Goal: Task Accomplishment & Management: Manage account settings

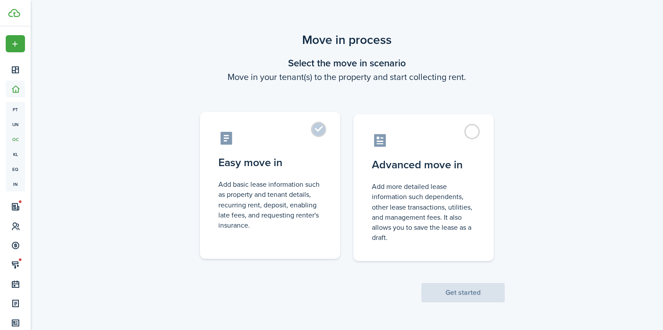
click at [319, 128] on label "Easy move in Add basic lease information such as property and tenant details, r…" at bounding box center [270, 185] width 140 height 147
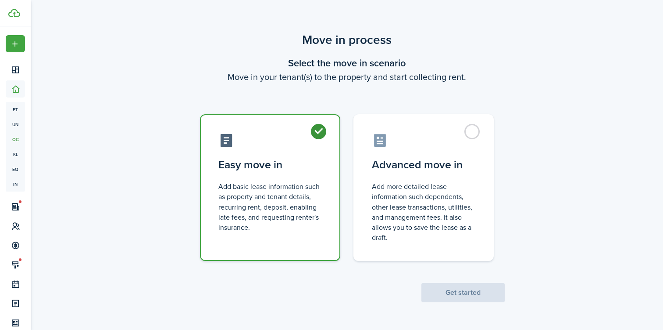
radio input "true"
click at [474, 291] on button "Get started" at bounding box center [463, 292] width 83 height 19
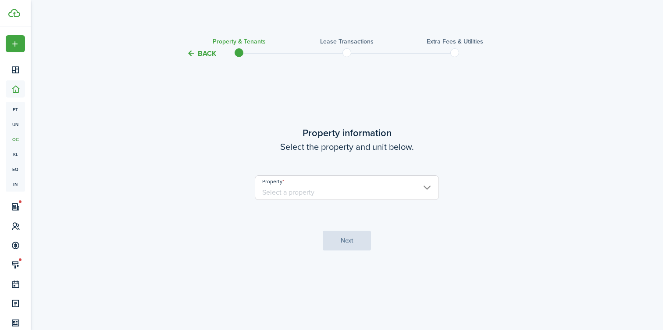
click at [320, 181] on input "Property" at bounding box center [347, 187] width 184 height 25
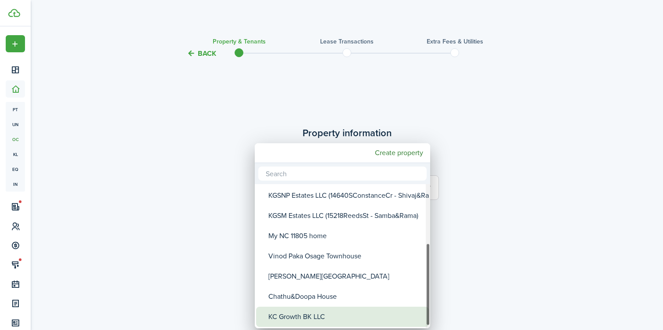
click at [305, 313] on div "KC Growth BK LLC" at bounding box center [346, 316] width 155 height 20
type input "KC Growth BK LLC"
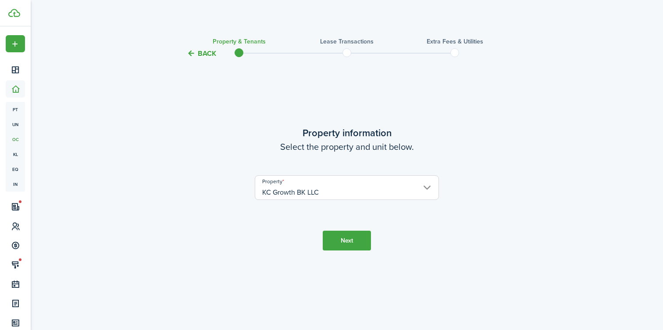
click at [352, 242] on button "Next" at bounding box center [347, 240] width 48 height 20
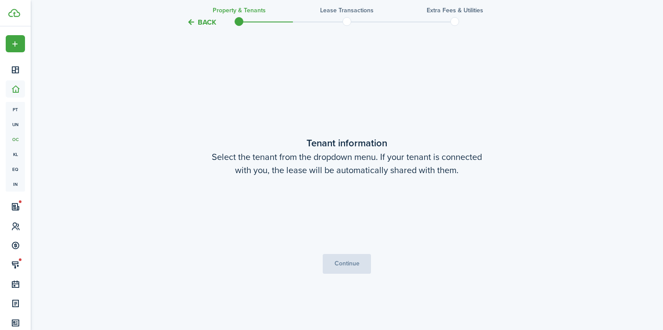
scroll to position [271, 0]
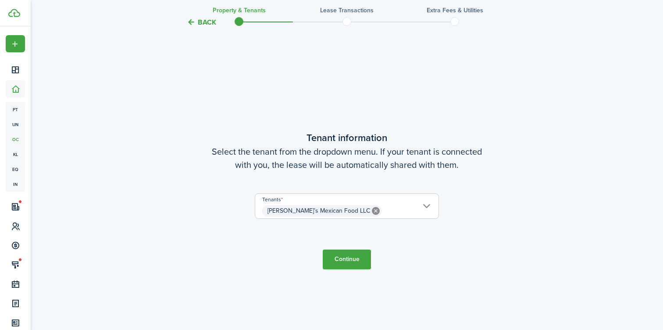
click at [352, 262] on button "Continue" at bounding box center [347, 259] width 48 height 20
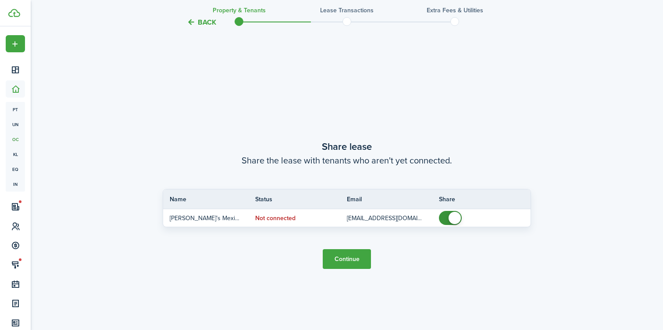
scroll to position [600, 0]
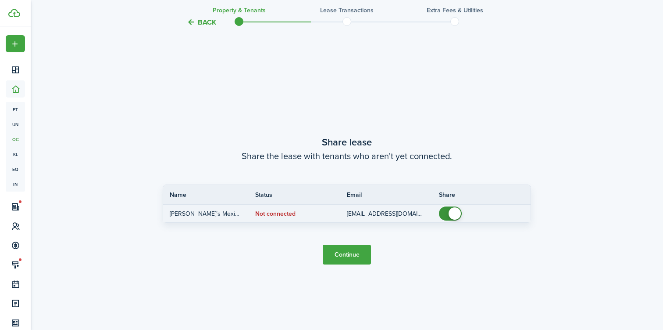
click at [277, 211] on status "Not connected" at bounding box center [275, 213] width 40 height 7
click at [451, 222] on tr "[PERSON_NAME]’s Mexican Food LLC Not connected [EMAIL_ADDRESS][DOMAIN_NAME]" at bounding box center [347, 213] width 368 height 18
click at [280, 217] on td "Not connected" at bounding box center [301, 214] width 92 height 12
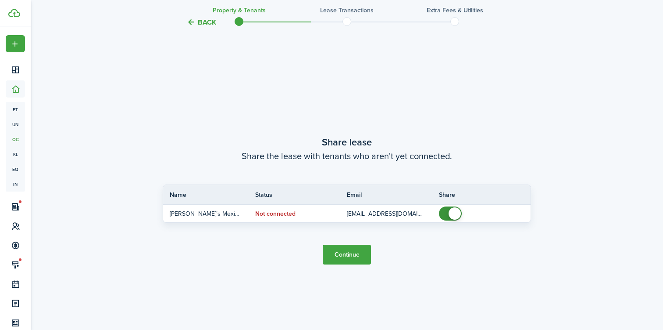
click at [338, 255] on button "Continue" at bounding box center [347, 254] width 48 height 20
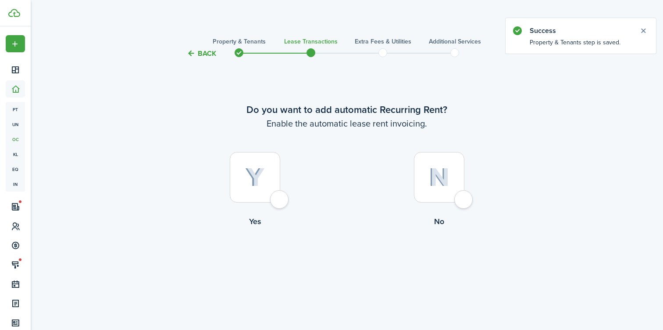
click at [276, 199] on div at bounding box center [255, 177] width 50 height 50
radio input "true"
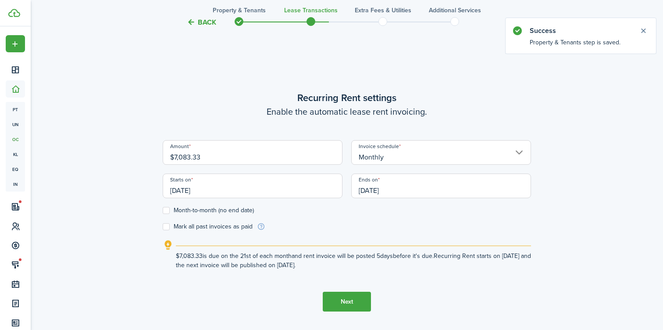
scroll to position [271, 0]
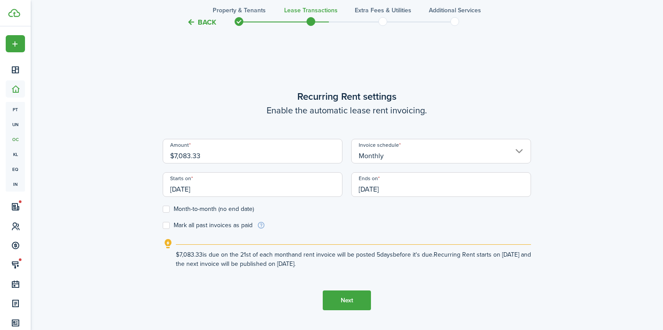
click at [406, 190] on input "[DATE]" at bounding box center [441, 184] width 180 height 25
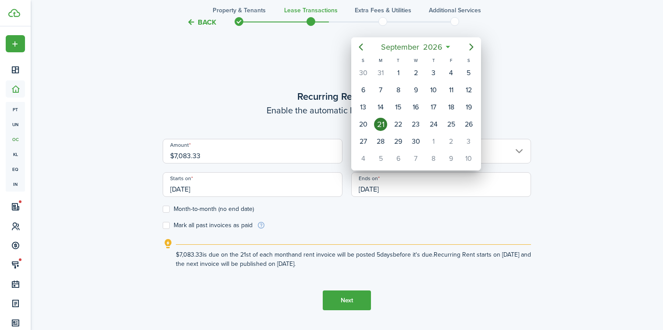
click at [168, 226] on div at bounding box center [332, 165] width 804 height 470
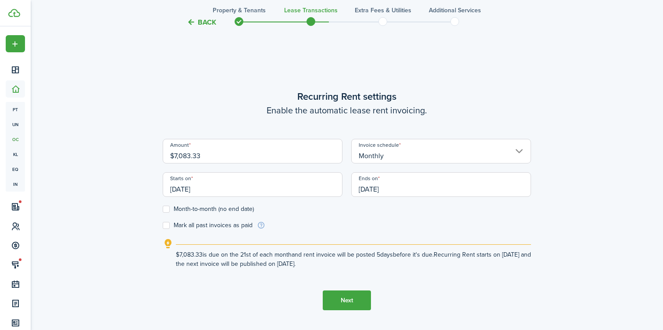
click at [166, 225] on label "Mark all past invoices as paid" at bounding box center [208, 225] width 90 height 7
click at [163, 225] on input "Mark all past invoices as paid" at bounding box center [162, 225] width 0 height 0
checkbox input "true"
click at [231, 174] on input "[DATE]" at bounding box center [253, 184] width 180 height 25
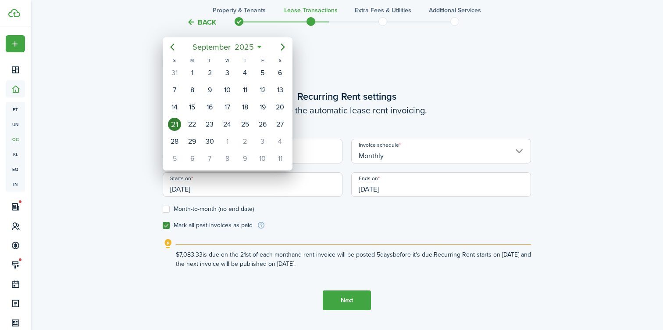
click at [228, 195] on div at bounding box center [332, 165] width 804 height 470
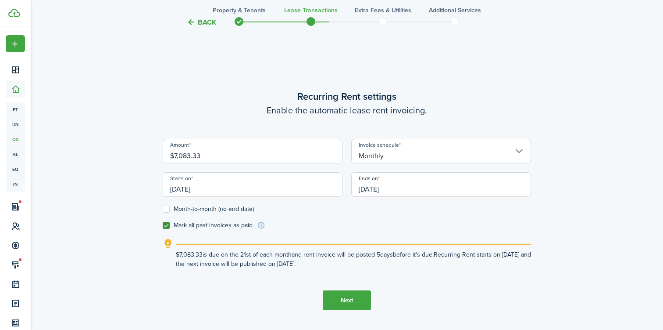
click at [231, 190] on input "[DATE]" at bounding box center [253, 184] width 180 height 25
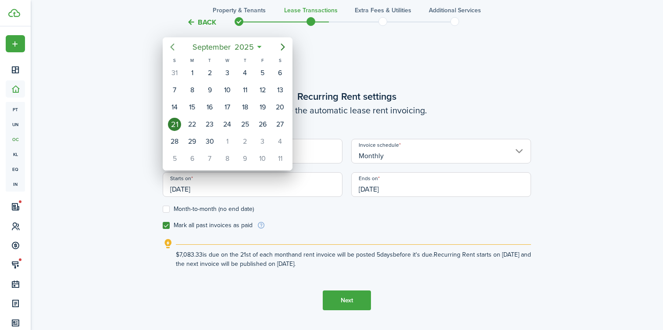
click at [176, 48] on icon "Previous page" at bounding box center [172, 47] width 11 height 11
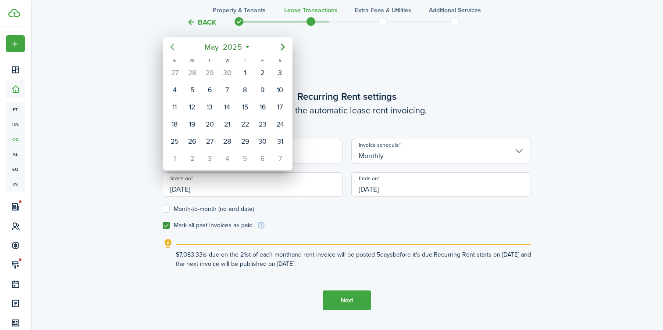
click at [176, 48] on icon "Previous page" at bounding box center [172, 47] width 11 height 11
click at [283, 47] on icon "Next page" at bounding box center [283, 47] width 11 height 11
click at [203, 69] on div "[DATE]" at bounding box center [210, 72] width 18 height 17
type input "[DATE]"
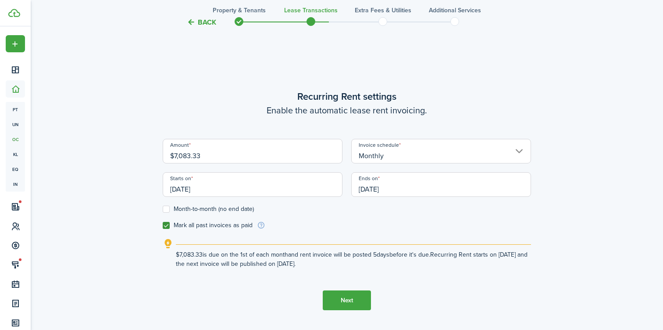
click at [348, 298] on button "Next" at bounding box center [347, 300] width 48 height 20
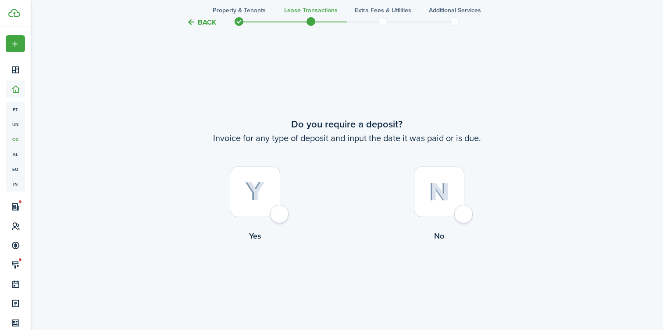
scroll to position [600, 0]
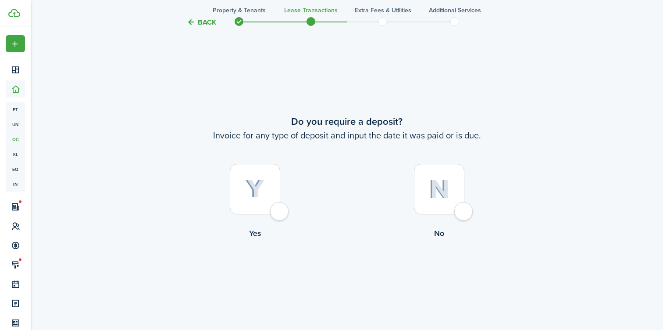
click at [278, 209] on div at bounding box center [255, 189] width 50 height 50
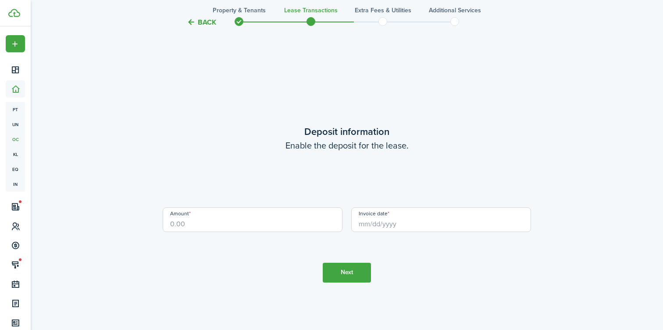
scroll to position [930, 0]
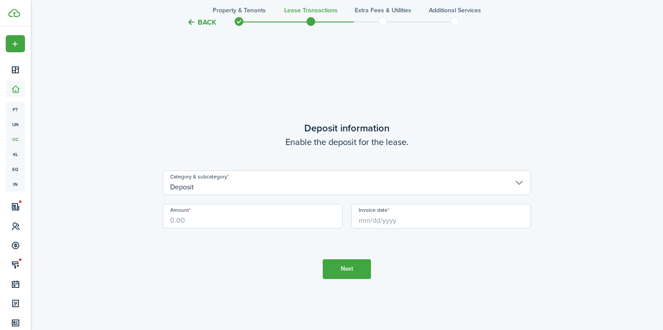
click at [278, 219] on input "Amount" at bounding box center [253, 216] width 180 height 25
click at [374, 220] on input "Invoice date" at bounding box center [441, 216] width 180 height 25
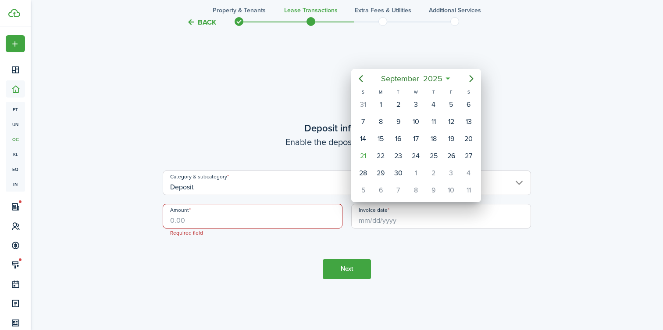
click at [305, 220] on div at bounding box center [332, 165] width 804 height 470
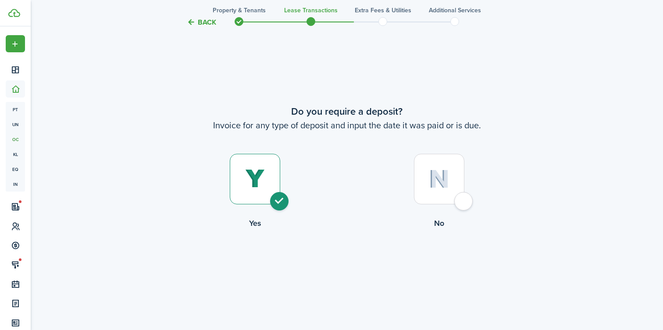
scroll to position [615, 0]
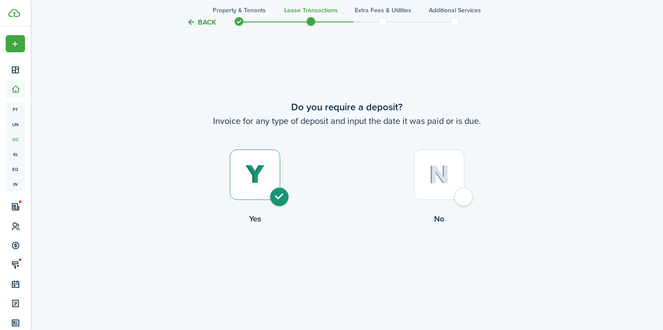
click at [465, 196] on div at bounding box center [439, 174] width 50 height 50
radio input "false"
radio input "true"
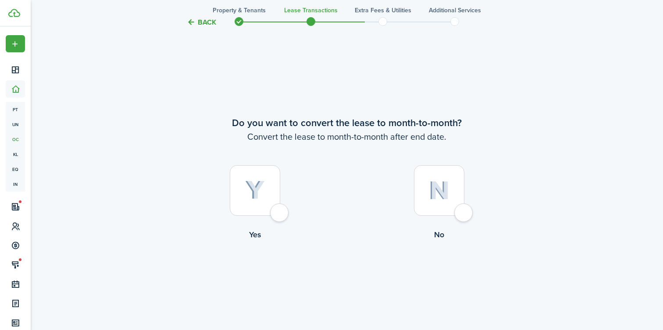
scroll to position [930, 0]
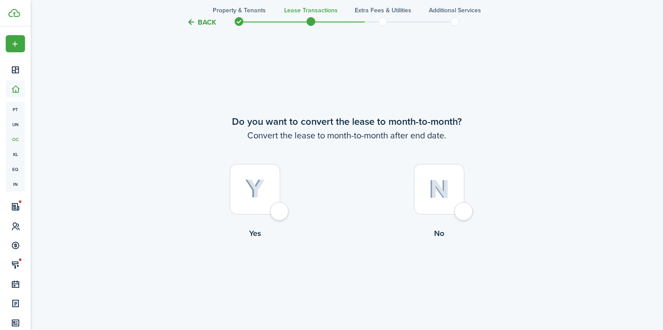
click at [465, 211] on div at bounding box center [439, 189] width 50 height 50
radio input "true"
click at [280, 214] on div at bounding box center [255, 189] width 50 height 50
click at [465, 213] on div at bounding box center [439, 189] width 50 height 50
radio input "false"
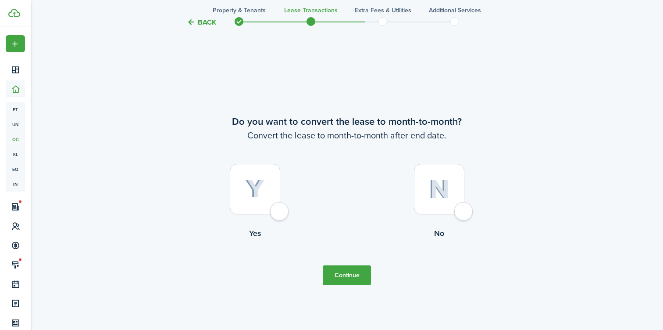
radio input "true"
click at [355, 267] on button "Continue" at bounding box center [347, 275] width 48 height 20
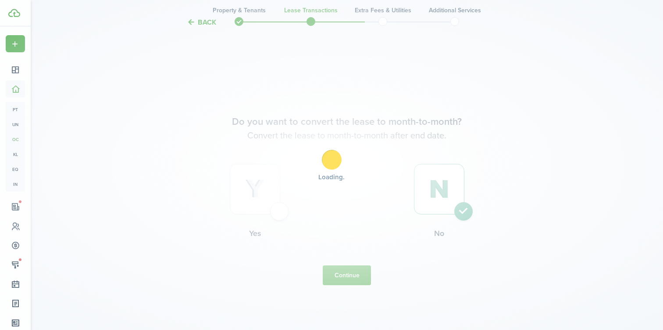
scroll to position [0, 0]
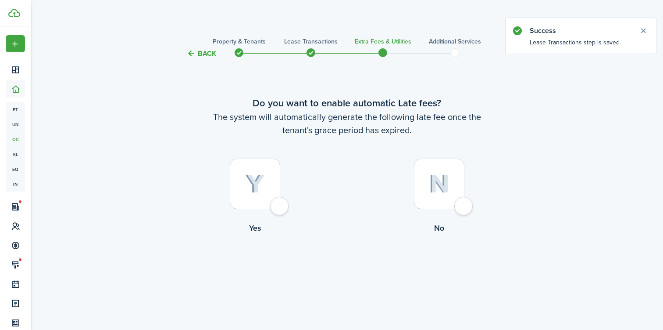
click at [280, 204] on div at bounding box center [255, 183] width 50 height 50
radio input "true"
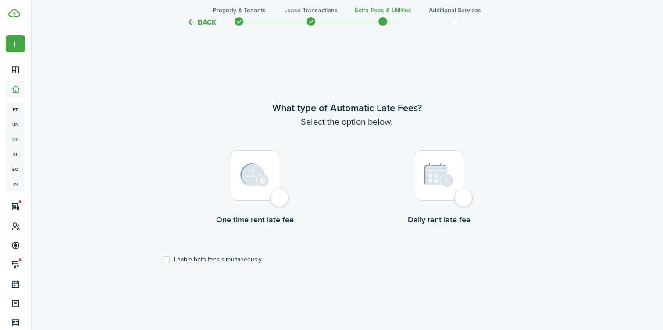
scroll to position [271, 0]
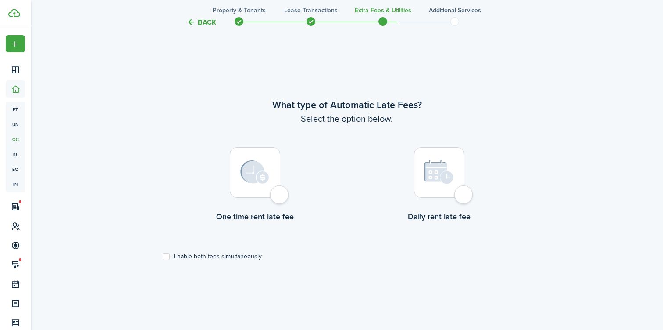
click at [280, 194] on div at bounding box center [255, 172] width 50 height 50
radio input "true"
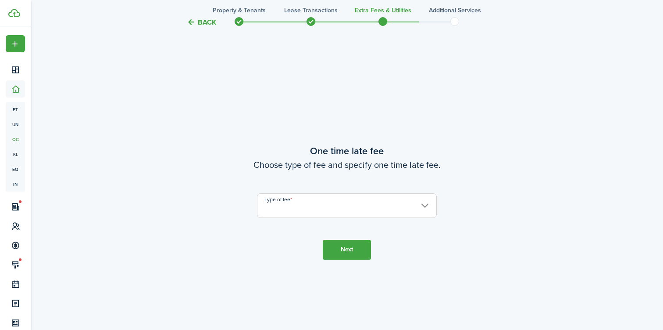
scroll to position [600, 0]
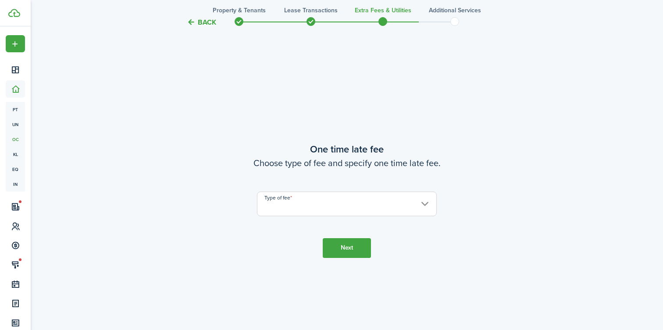
click at [288, 200] on input "Type of fee" at bounding box center [347, 203] width 180 height 25
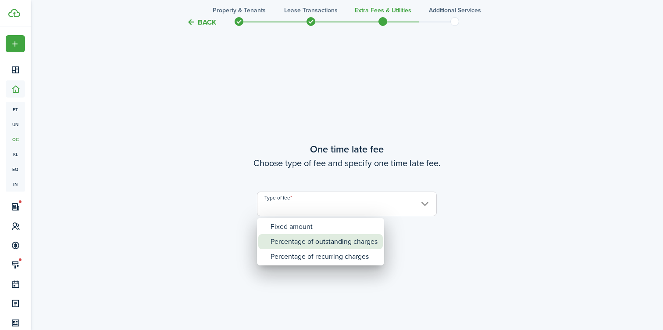
click at [300, 242] on div "Percentage of outstanding charges" at bounding box center [324, 241] width 107 height 15
type input "Percentage of outstanding charges"
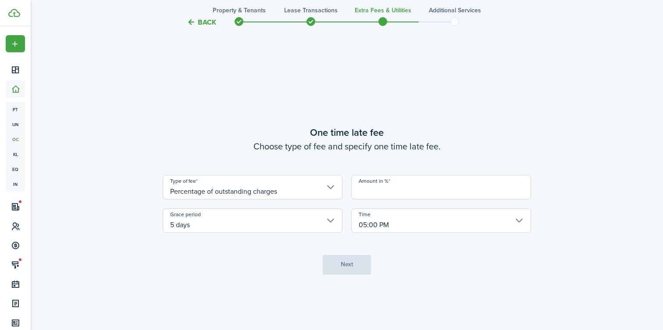
click at [396, 189] on input "Amount in %" at bounding box center [441, 187] width 180 height 25
click at [393, 190] on input "Amount in %" at bounding box center [441, 187] width 180 height 25
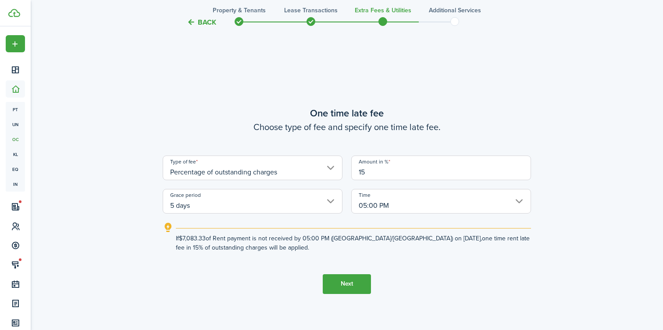
type input "15"
click at [463, 136] on lease-wizard-late-fee-onetime "One time late fee Choose type of fee and specify one time late fee. Type of fee…" at bounding box center [347, 179] width 369 height 146
click at [277, 205] on input "5 days" at bounding box center [253, 201] width 180 height 25
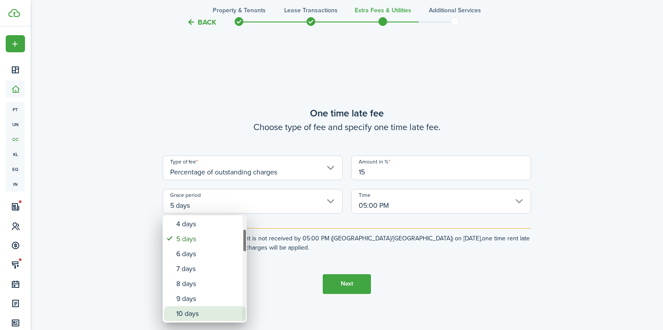
click at [196, 306] on div "10 days" at bounding box center [208, 313] width 64 height 15
type input "10 days"
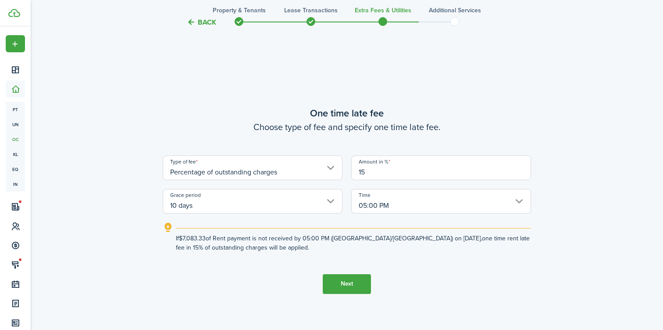
click at [339, 284] on button "Next" at bounding box center [347, 284] width 48 height 20
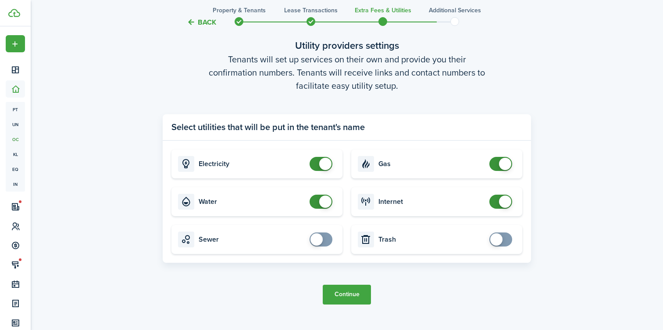
scroll to position [989, 0]
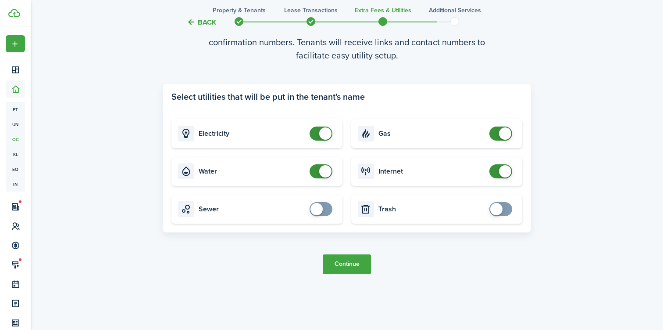
checkbox input "true"
click at [312, 211] on span at bounding box center [317, 209] width 12 height 12
checkbox input "true"
click at [499, 211] on span at bounding box center [497, 209] width 12 height 12
click at [354, 262] on button "Continue" at bounding box center [347, 264] width 48 height 20
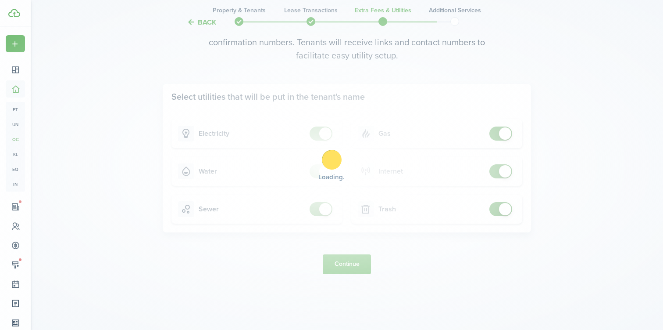
scroll to position [0, 0]
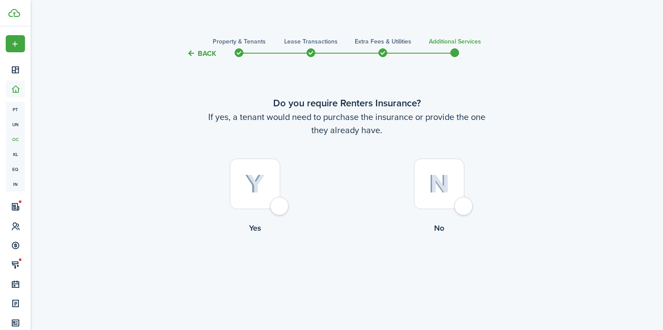
click at [464, 205] on div at bounding box center [439, 183] width 50 height 50
radio input "true"
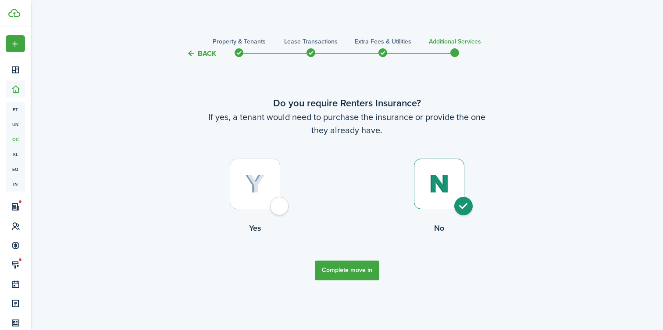
click at [362, 267] on button "Complete move in" at bounding box center [347, 270] width 64 height 20
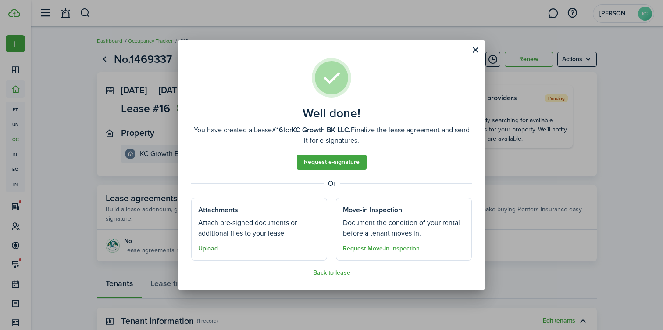
click at [207, 249] on button "Upload" at bounding box center [208, 248] width 20 height 7
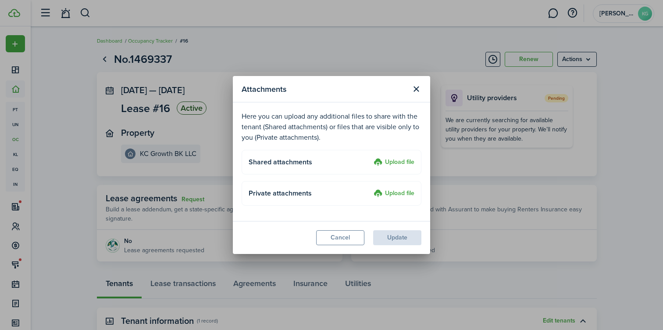
click at [391, 163] on label "Upload file" at bounding box center [394, 162] width 41 height 11
click at [371, 157] on input "Upload file" at bounding box center [371, 157] width 0 height 0
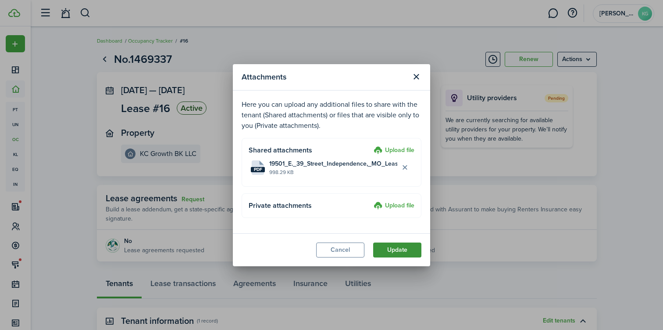
click at [392, 250] on button "Update" at bounding box center [397, 249] width 48 height 15
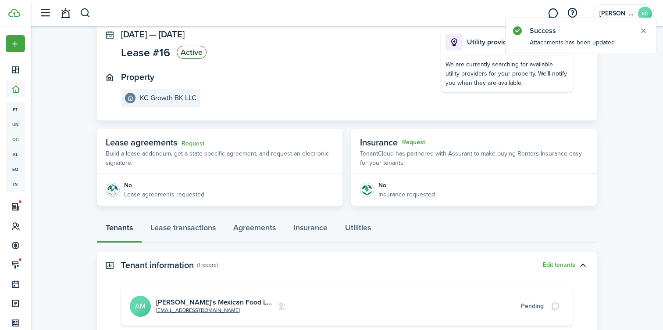
scroll to position [57, 0]
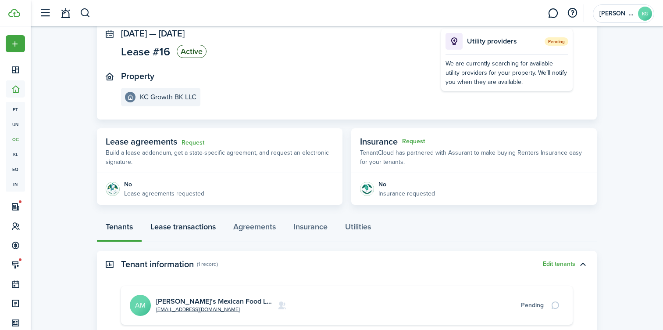
click at [200, 230] on link "Lease transactions" at bounding box center [183, 228] width 83 height 26
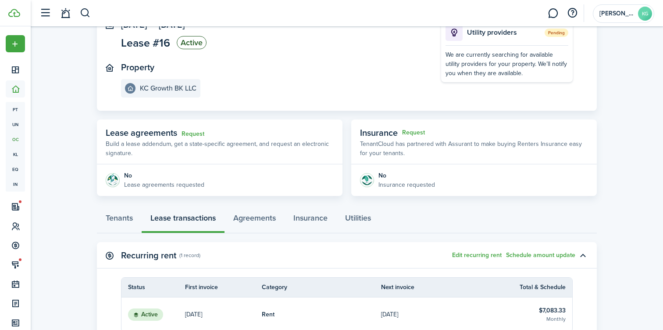
scroll to position [67, 0]
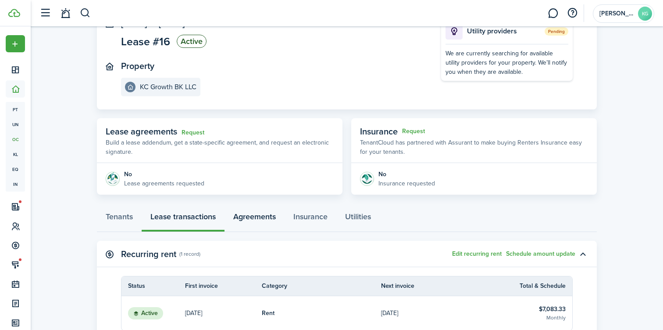
click at [264, 215] on link "Agreements" at bounding box center [255, 218] width 60 height 26
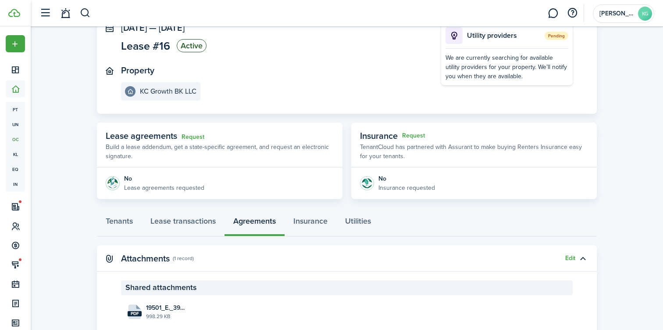
scroll to position [42, 0]
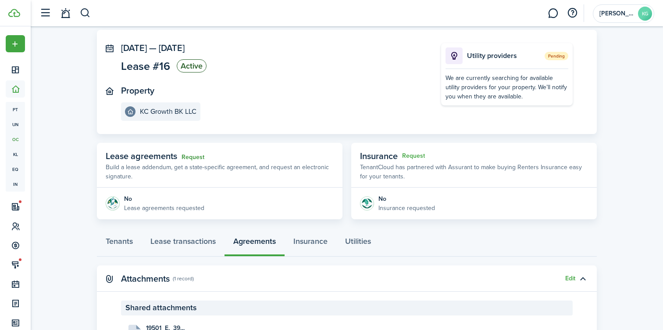
click at [195, 157] on link "Request" at bounding box center [193, 157] width 23 height 7
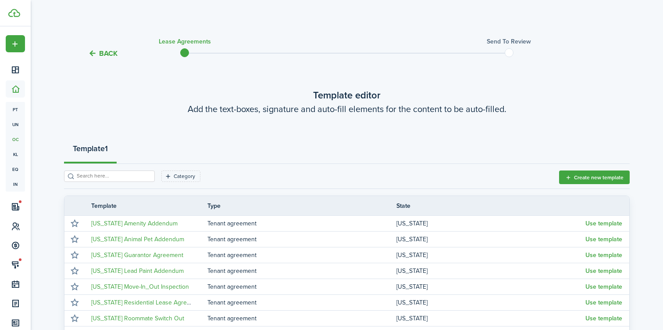
click at [106, 52] on button "Back" at bounding box center [102, 53] width 29 height 9
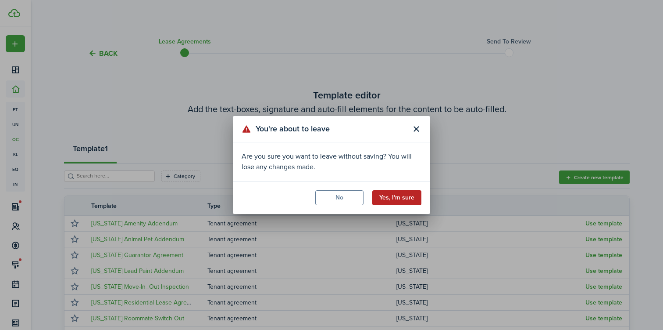
click at [411, 198] on button "Yes, I'm sure" at bounding box center [397, 197] width 49 height 15
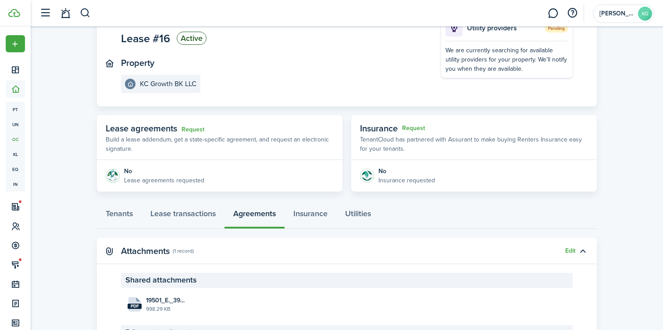
scroll to position [157, 0]
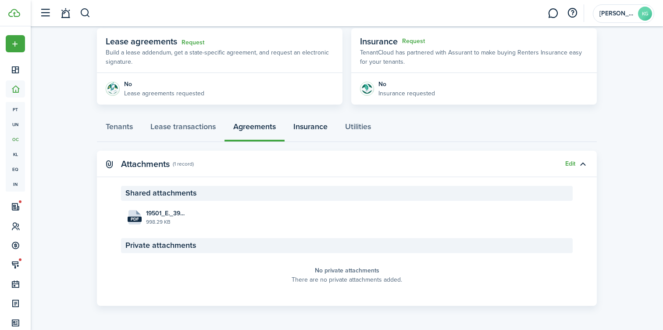
click at [306, 129] on link "Insurance" at bounding box center [311, 128] width 52 height 26
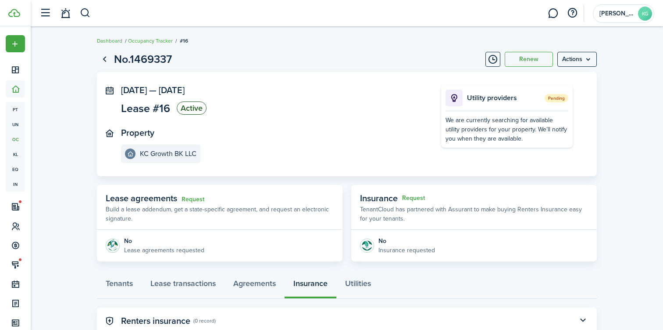
scroll to position [28, 0]
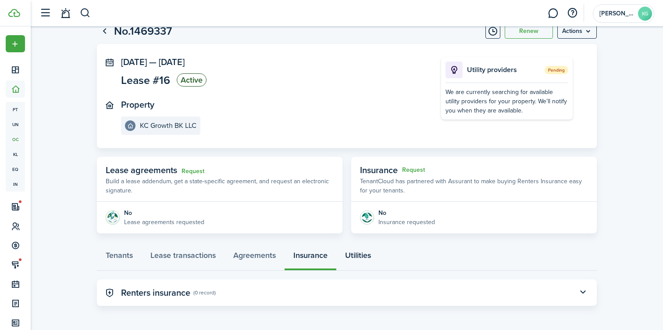
click at [363, 253] on link "Utilities" at bounding box center [358, 257] width 43 height 26
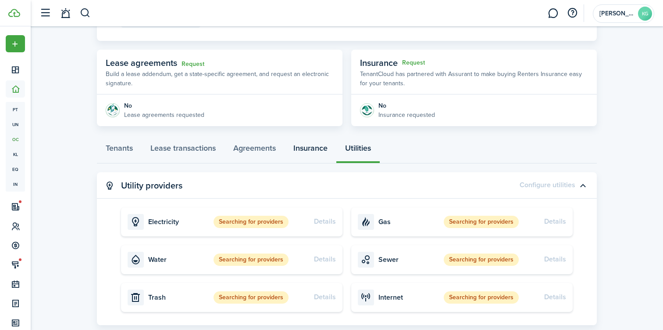
scroll to position [136, 0]
click at [194, 147] on link "Lease transactions" at bounding box center [183, 149] width 83 height 26
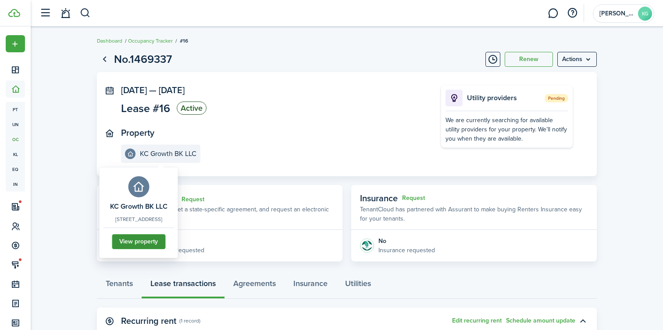
click at [165, 249] on link "View property" at bounding box center [139, 241] width 54 height 15
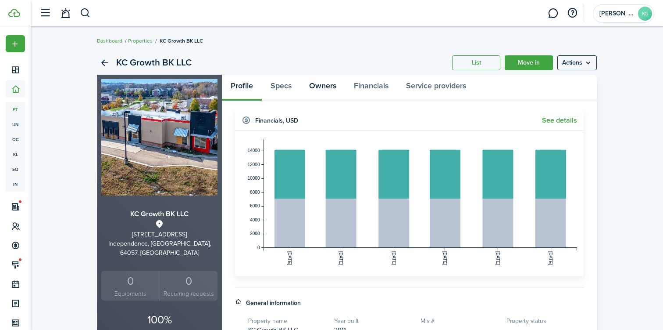
click at [324, 89] on link "Owners" at bounding box center [323, 88] width 45 height 26
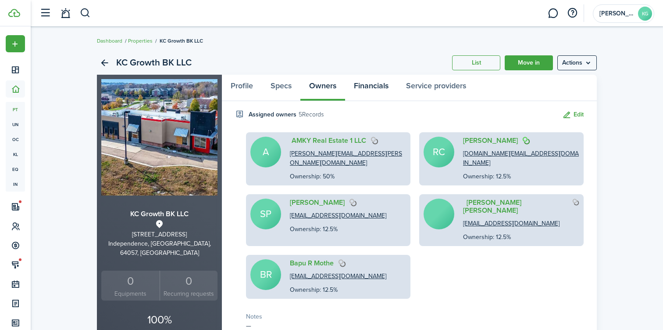
click at [370, 87] on link "Financials" at bounding box center [371, 88] width 52 height 26
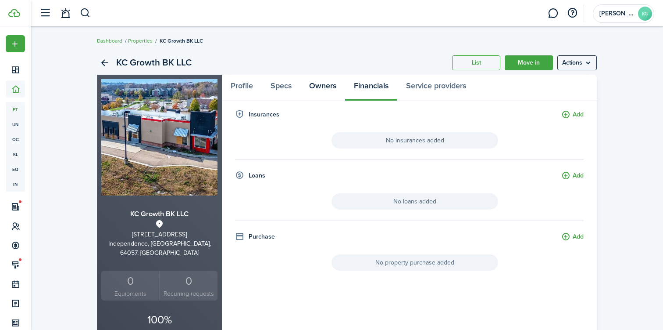
click at [315, 87] on link "Owners" at bounding box center [323, 88] width 45 height 26
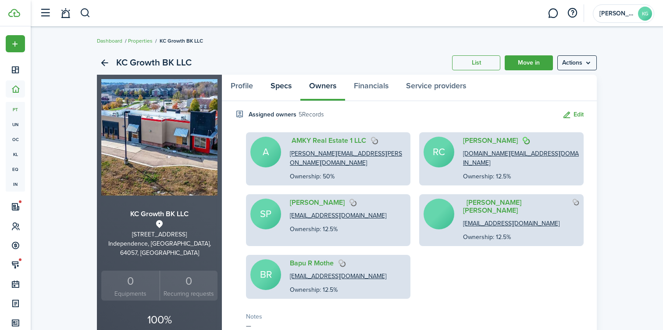
click at [284, 87] on link "Specs" at bounding box center [281, 88] width 39 height 26
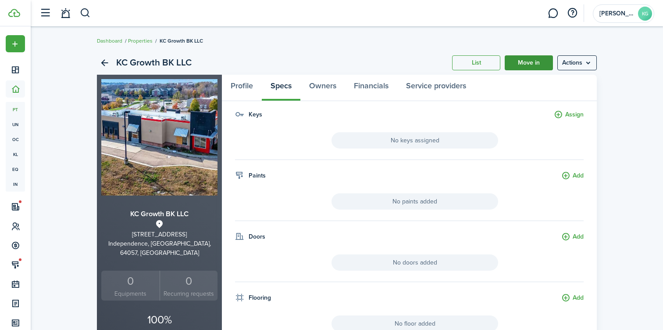
click at [534, 63] on link "Move in" at bounding box center [529, 62] width 48 height 15
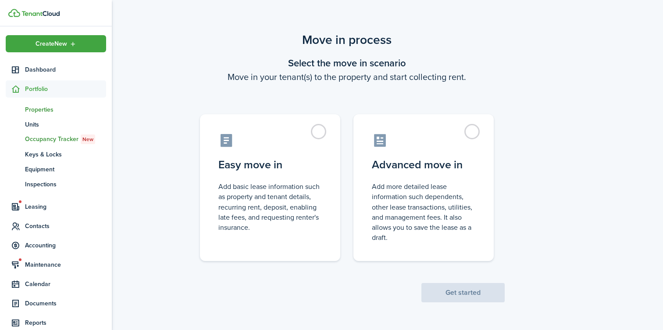
click at [44, 102] on link "pt Properties" at bounding box center [56, 109] width 100 height 15
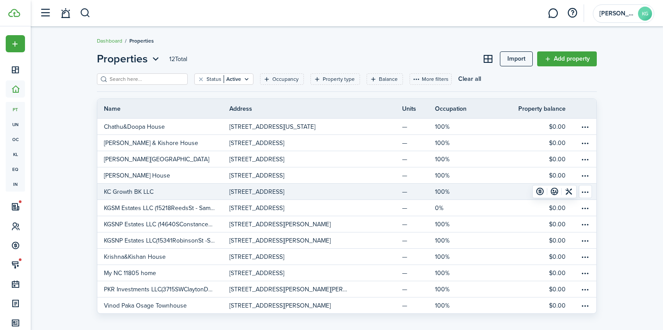
click at [147, 193] on p "KC Growth BK LLC" at bounding box center [129, 191] width 50 height 9
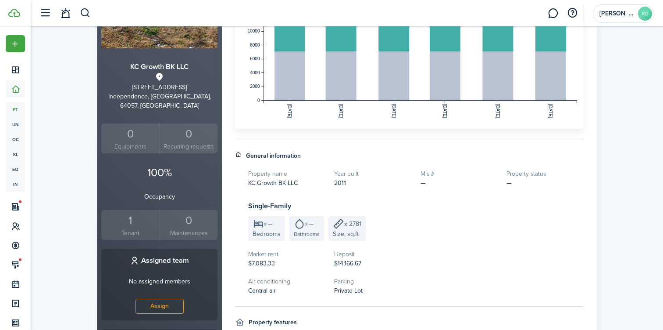
scroll to position [142, 0]
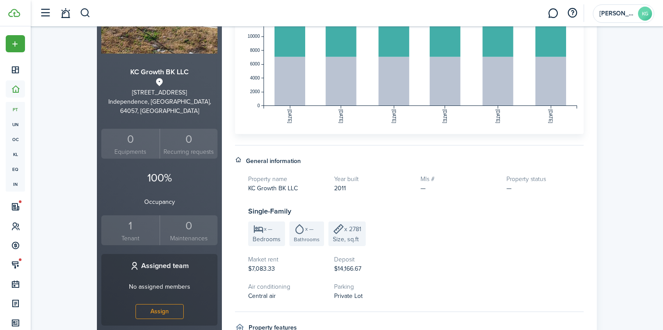
click at [136, 217] on div "1" at bounding box center [131, 225] width 54 height 17
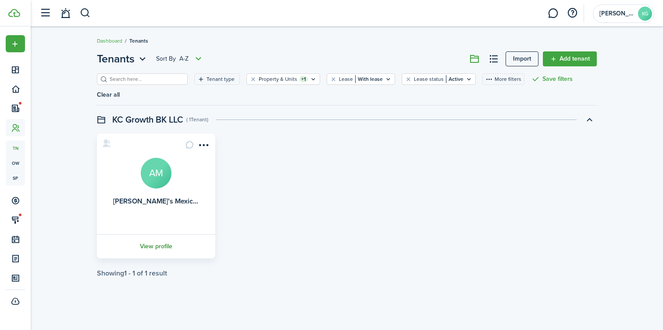
click at [160, 234] on link "View profile" at bounding box center [156, 246] width 121 height 24
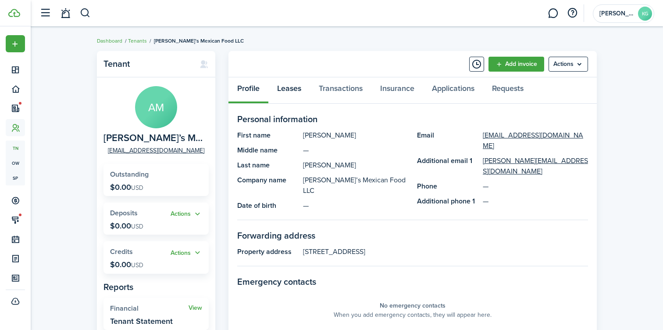
click at [299, 90] on link "Leases" at bounding box center [290, 90] width 42 height 26
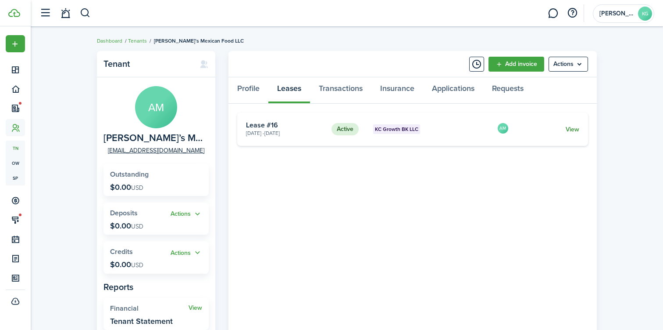
click at [571, 129] on link "View" at bounding box center [573, 129] width 14 height 9
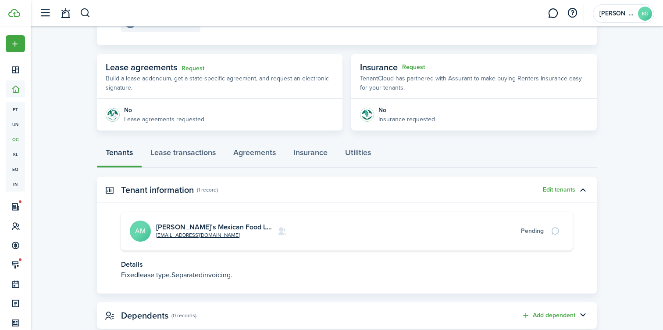
scroll to position [154, 0]
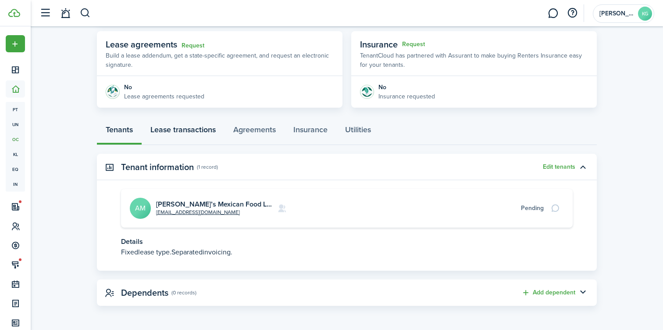
click at [182, 131] on link "Lease transactions" at bounding box center [183, 131] width 83 height 26
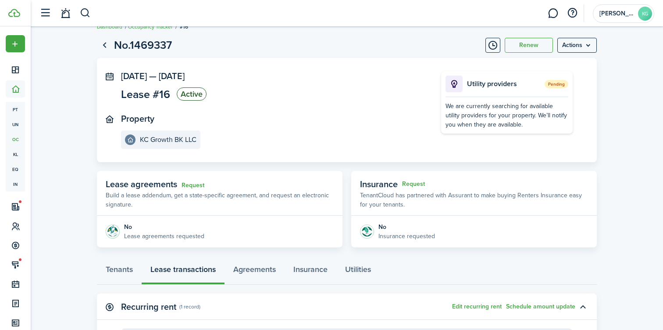
scroll to position [6, 0]
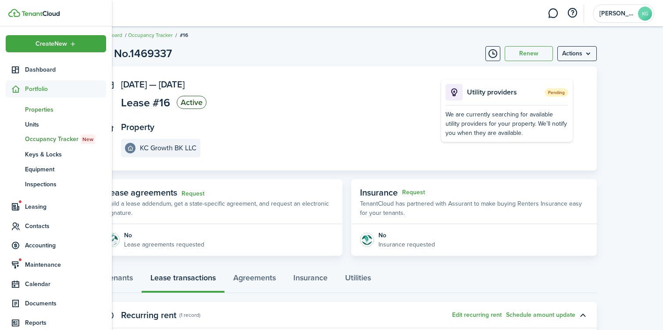
click at [30, 107] on span "Properties" at bounding box center [65, 109] width 81 height 9
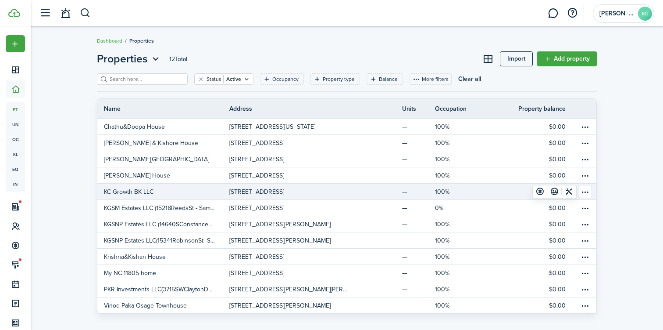
click at [140, 193] on p "KC Growth BK LLC" at bounding box center [129, 191] width 50 height 9
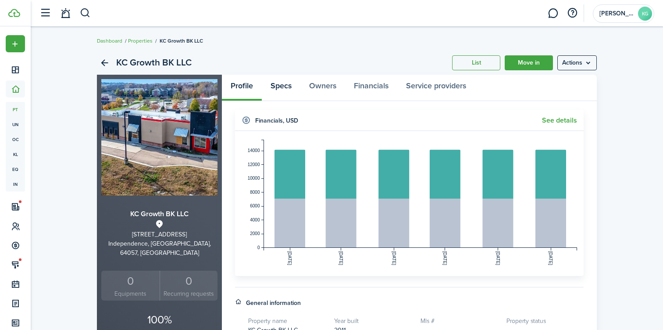
click at [272, 86] on link "Specs" at bounding box center [281, 88] width 39 height 26
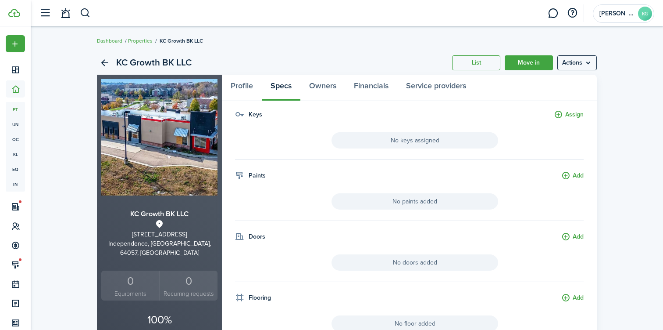
scroll to position [45, 0]
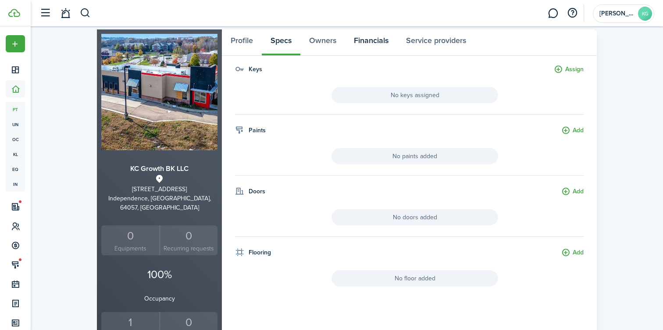
click at [369, 44] on link "Financials" at bounding box center [371, 42] width 52 height 26
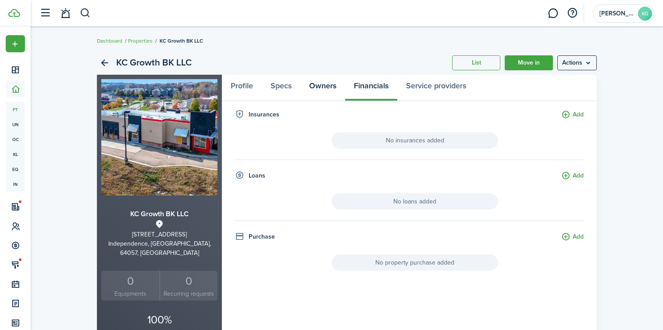
click at [319, 85] on link "Owners" at bounding box center [323, 88] width 45 height 26
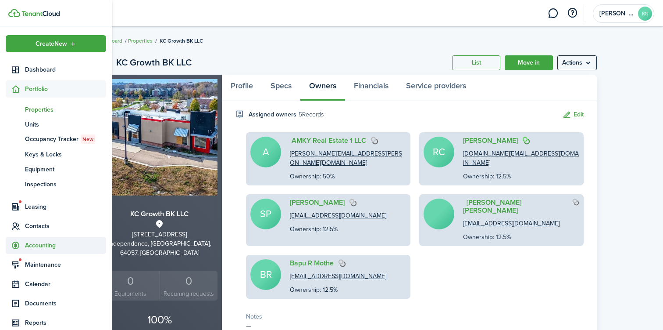
click at [46, 249] on span "Accounting" at bounding box center [65, 244] width 81 height 9
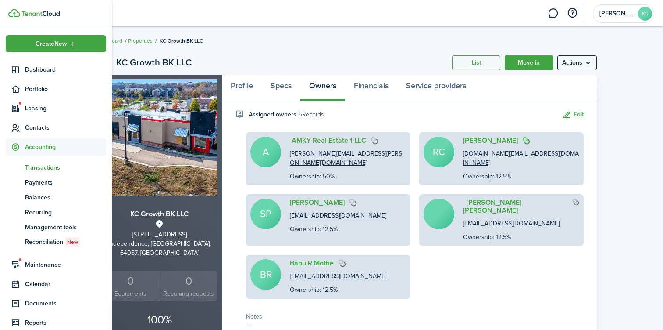
click at [52, 167] on span "Transactions" at bounding box center [65, 167] width 81 height 9
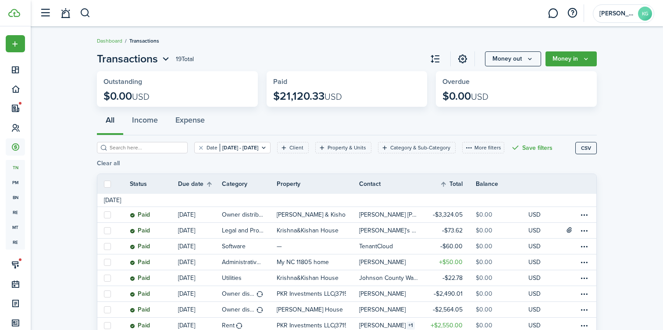
click at [120, 166] on button "Clear all" at bounding box center [108, 163] width 23 height 7
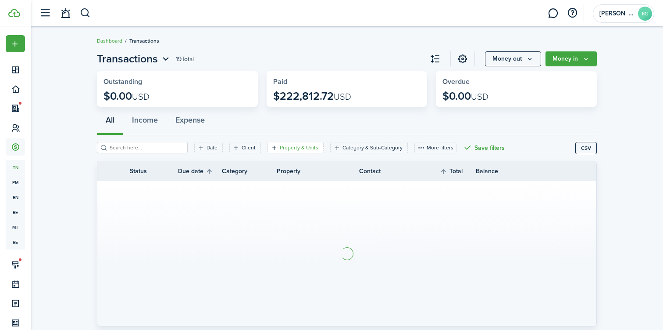
click at [293, 144] on filter-tag-label "Property & Units" at bounding box center [299, 147] width 39 height 8
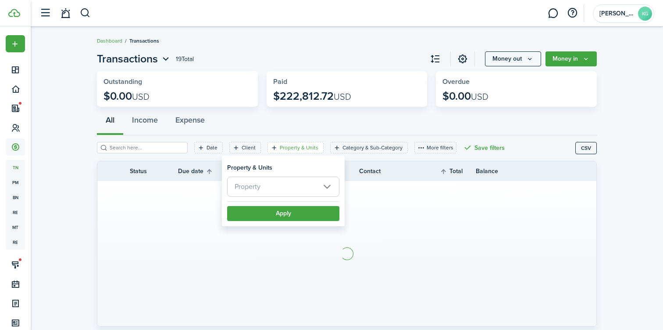
click at [270, 180] on span "Property" at bounding box center [283, 186] width 111 height 19
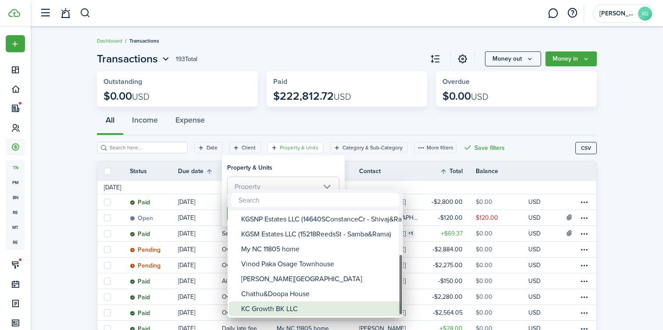
click at [267, 308] on div "KC Growth BK LLC" at bounding box center [318, 308] width 155 height 15
type input "KC Growth BK LLC"
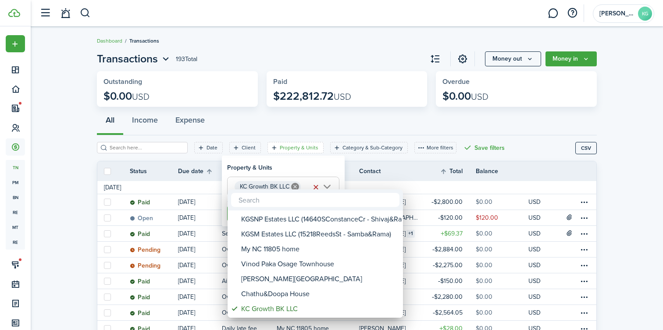
click at [301, 169] on div at bounding box center [332, 165] width 804 height 470
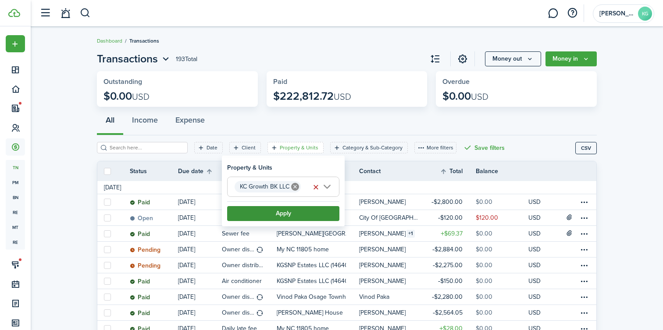
click at [299, 215] on button "Apply" at bounding box center [283, 213] width 112 height 15
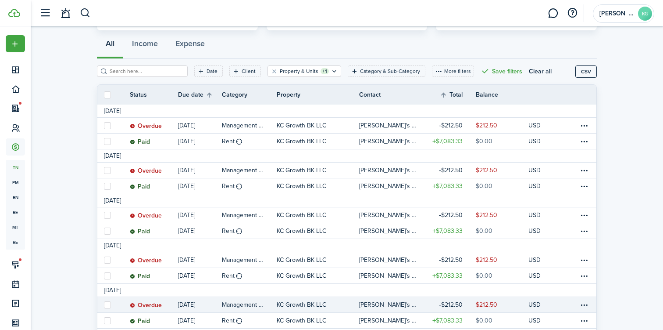
scroll to position [133, 0]
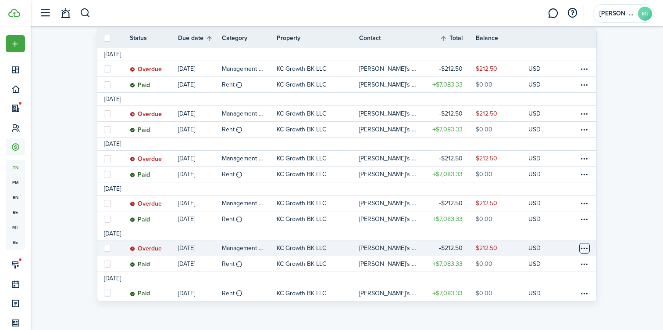
click at [587, 250] on table-menu-btn-icon at bounding box center [585, 248] width 11 height 11
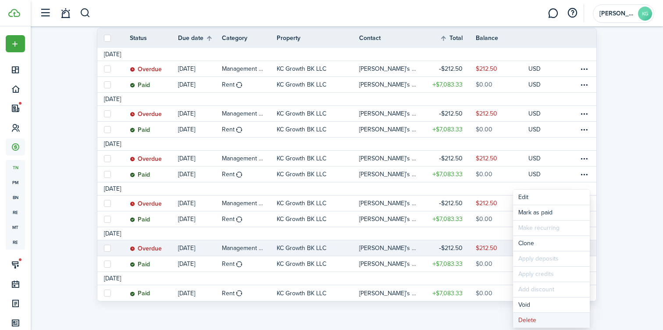
click at [539, 320] on button "Delete" at bounding box center [551, 319] width 77 height 15
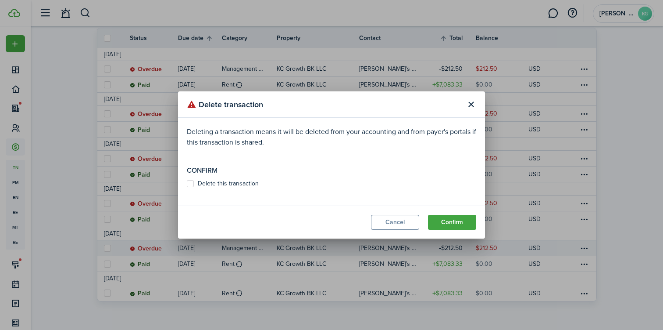
click at [235, 182] on label "Delete this transaction" at bounding box center [223, 183] width 72 height 7
click at [187, 183] on input "Delete this transaction" at bounding box center [186, 183] width 0 height 0
checkbox input "true"
click at [450, 224] on button "Confirm" at bounding box center [452, 222] width 48 height 15
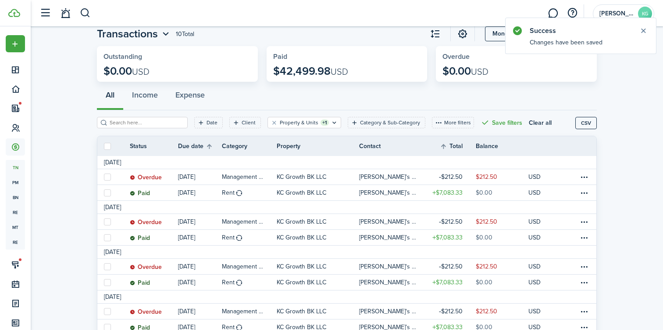
scroll to position [117, 0]
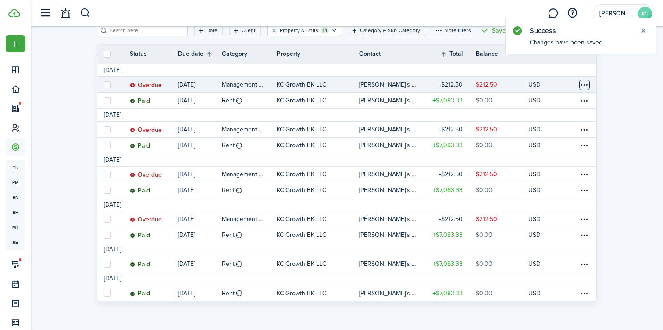
click at [585, 84] on table-menu-btn-icon at bounding box center [585, 84] width 11 height 11
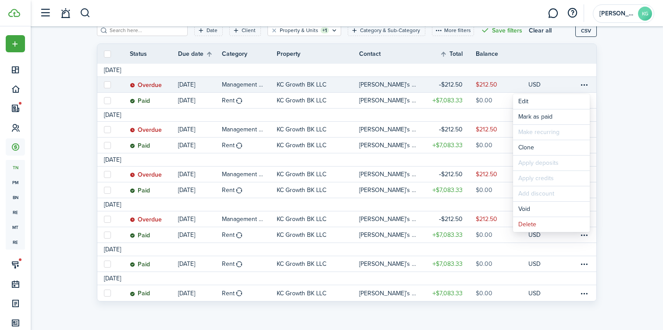
click at [108, 84] on label at bounding box center [107, 84] width 7 height 7
click at [104, 84] on input "checkbox" at bounding box center [104, 84] width 0 height 0
checkbox input "true"
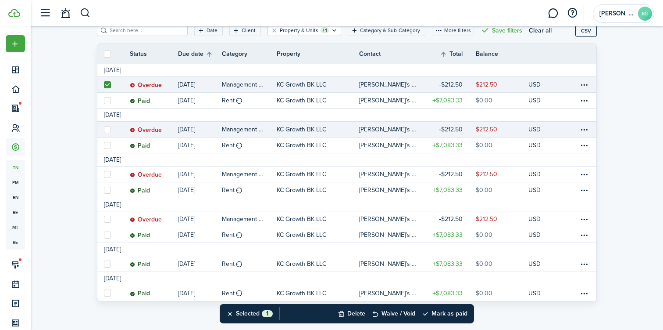
click at [108, 132] on label at bounding box center [107, 129] width 7 height 7
click at [104, 129] on input "checkbox" at bounding box center [104, 129] width 0 height 0
checkbox input "true"
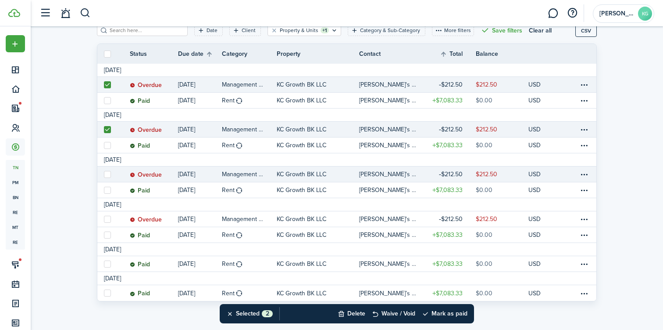
click at [109, 175] on label at bounding box center [107, 174] width 7 height 7
click at [104, 174] on input "checkbox" at bounding box center [104, 174] width 0 height 0
checkbox input "true"
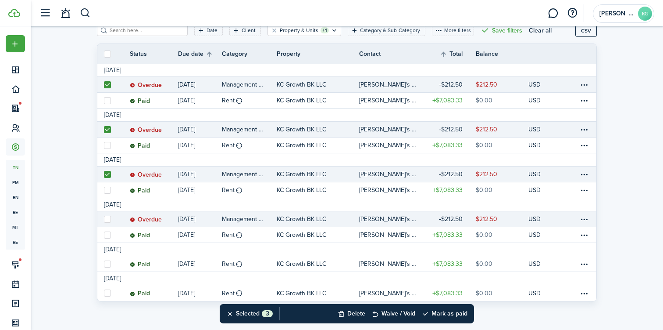
click at [108, 219] on label at bounding box center [107, 218] width 7 height 7
click at [104, 219] on input "checkbox" at bounding box center [104, 219] width 0 height 0
checkbox input "true"
click at [358, 312] on button "Delete" at bounding box center [352, 313] width 28 height 19
click at [443, 313] on button "Confirm" at bounding box center [444, 313] width 35 height 12
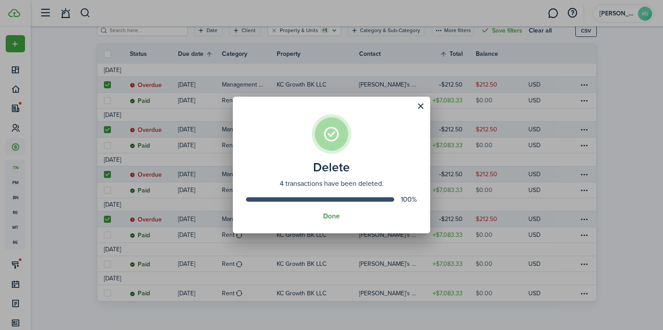
click at [337, 215] on button "Done" at bounding box center [331, 216] width 17 height 8
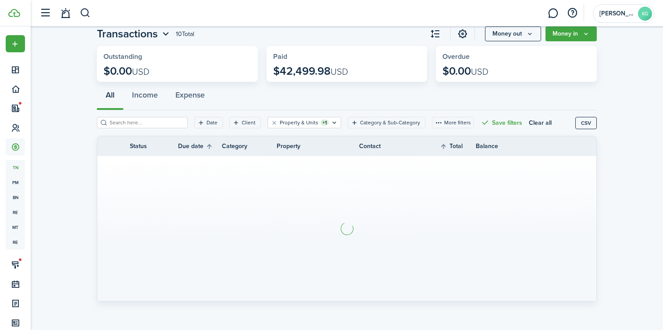
scroll to position [54, 0]
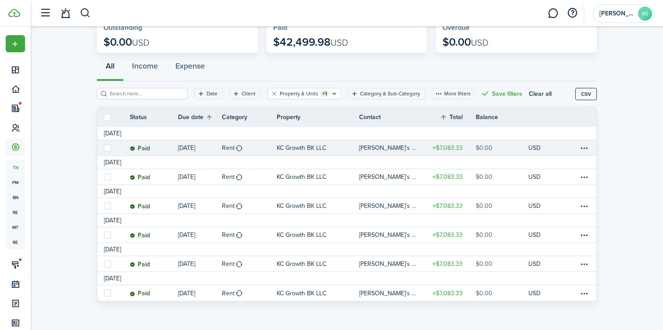
click at [158, 150] on link "Paid" at bounding box center [154, 147] width 48 height 15
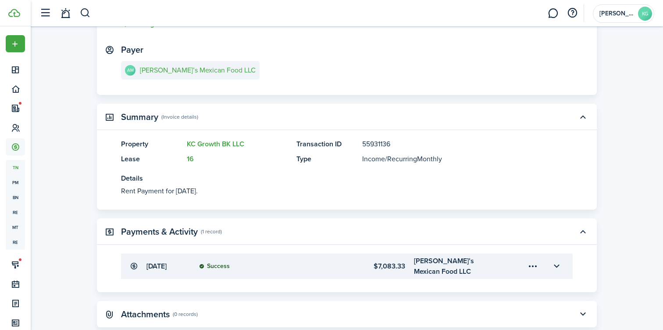
scroll to position [169, 0]
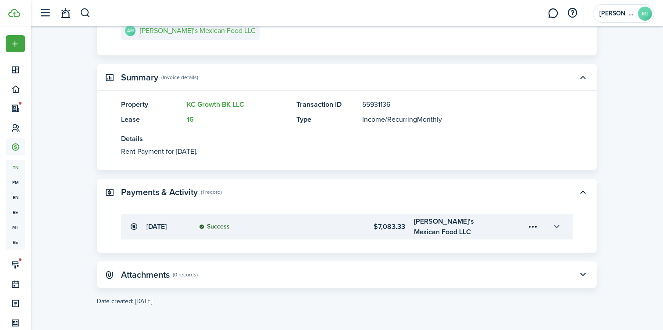
click at [557, 225] on button "button" at bounding box center [556, 226] width 15 height 15
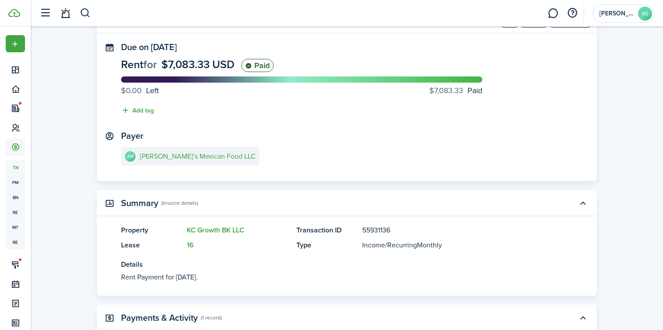
scroll to position [0, 0]
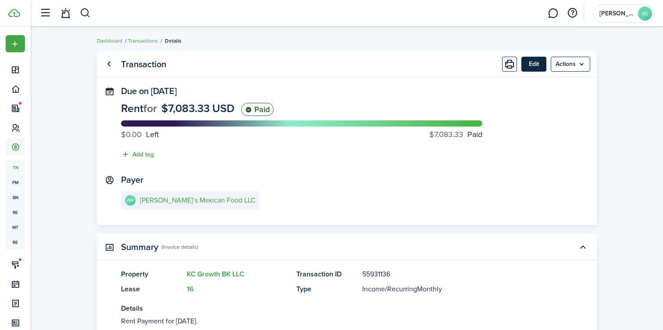
click at [535, 68] on button "Edit" at bounding box center [534, 64] width 25 height 15
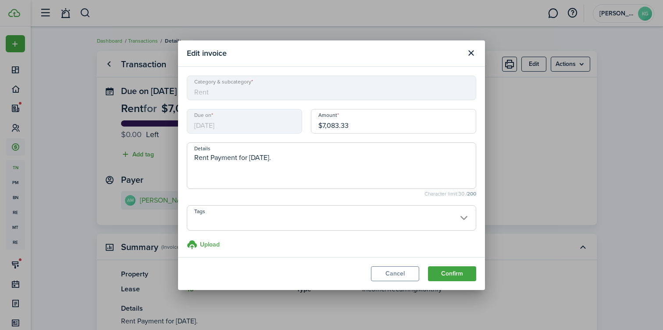
click at [316, 162] on textarea "Rent Payment for [DATE]." at bounding box center [331, 168] width 289 height 32
click at [251, 218] on span at bounding box center [331, 222] width 289 height 15
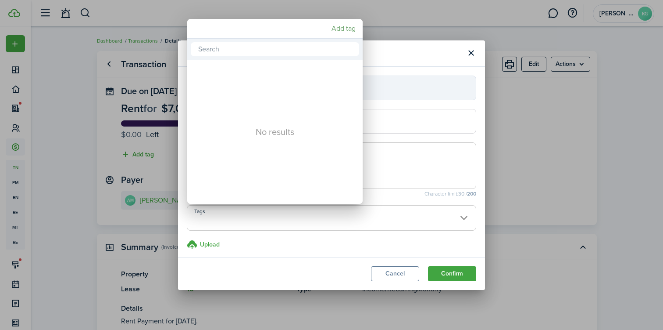
click at [343, 31] on mbsc-button "Add tag" at bounding box center [343, 29] width 31 height 16
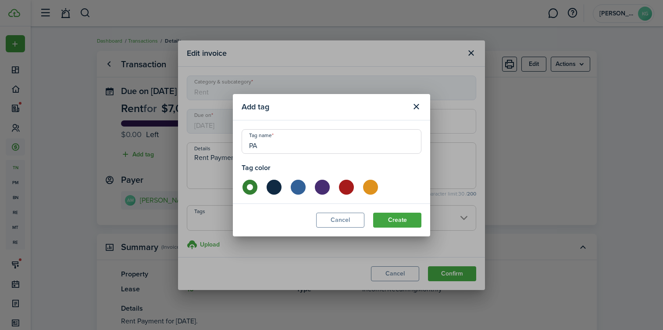
type input "P"
click at [342, 214] on button "Cancel" at bounding box center [340, 219] width 48 height 15
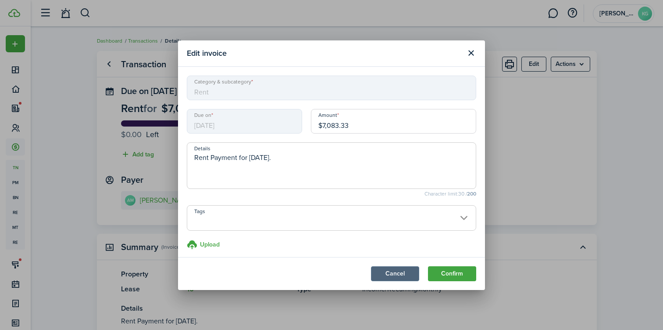
click at [397, 276] on button "Cancel" at bounding box center [395, 273] width 48 height 15
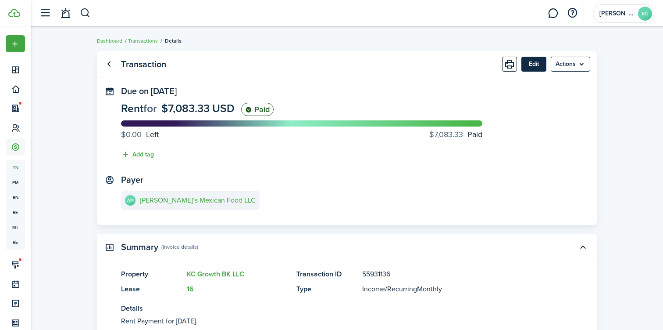
click at [540, 61] on button "Edit" at bounding box center [534, 64] width 25 height 15
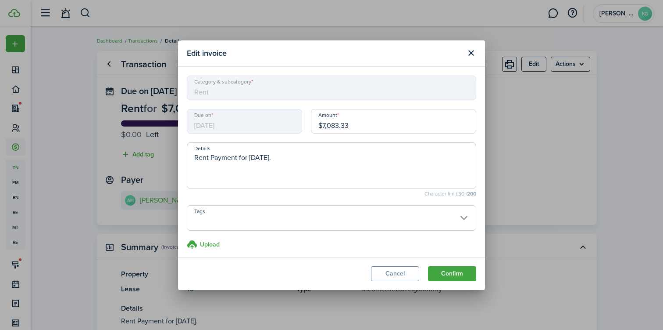
click at [307, 162] on textarea "Rent Payment for [DATE]." at bounding box center [331, 168] width 289 height 32
click at [405, 270] on button "Cancel" at bounding box center [395, 273] width 48 height 15
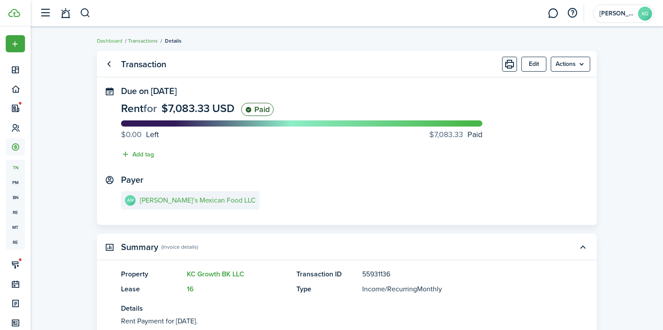
click at [149, 43] on link "Transactions" at bounding box center [143, 41] width 30 height 8
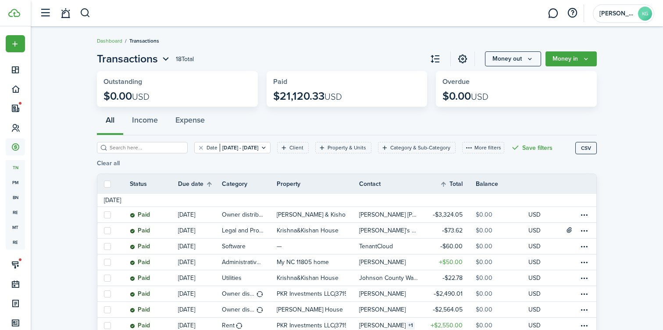
click at [120, 161] on button "Clear all" at bounding box center [108, 163] width 23 height 7
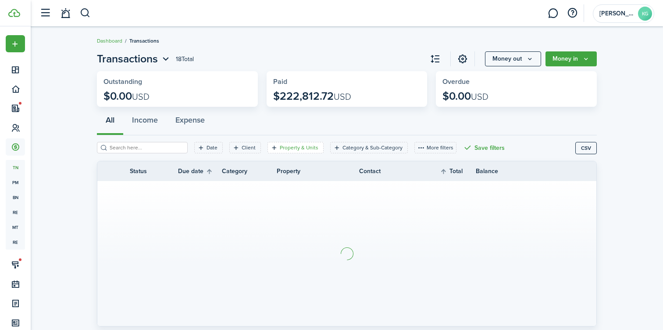
click at [281, 145] on filter-tag-label "Property & Units" at bounding box center [299, 147] width 39 height 8
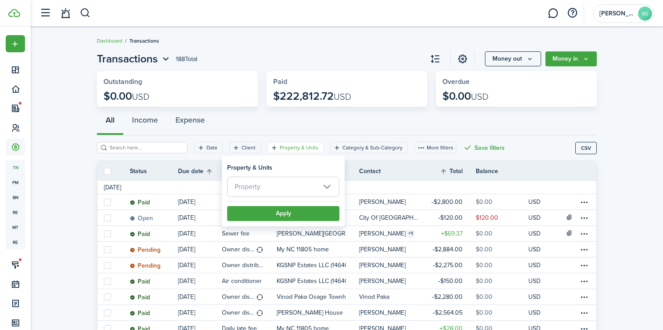
click at [295, 180] on span "Property" at bounding box center [283, 186] width 111 height 19
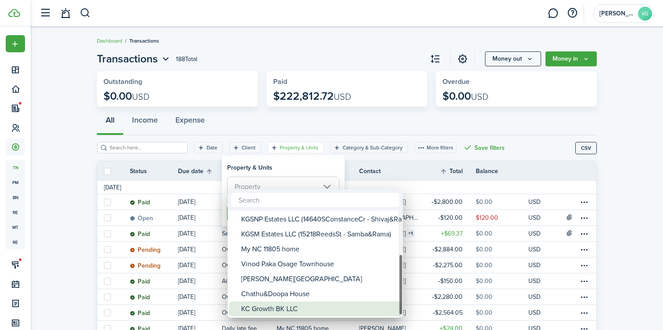
click at [268, 312] on div "KC Growth BK LLC" at bounding box center [318, 308] width 155 height 15
type input "KC Growth BK LLC"
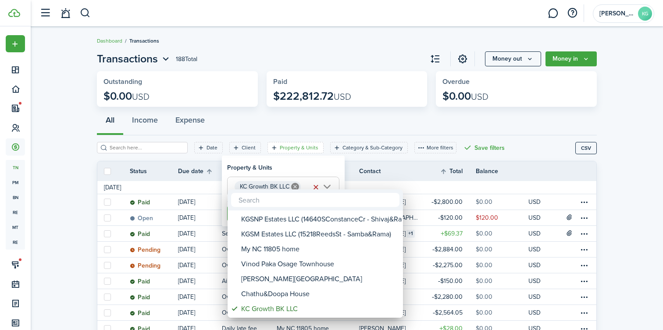
click at [307, 172] on div at bounding box center [332, 165] width 804 height 470
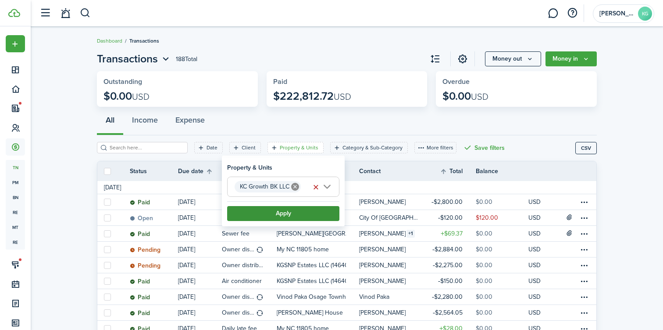
click at [307, 219] on button "Apply" at bounding box center [283, 213] width 112 height 15
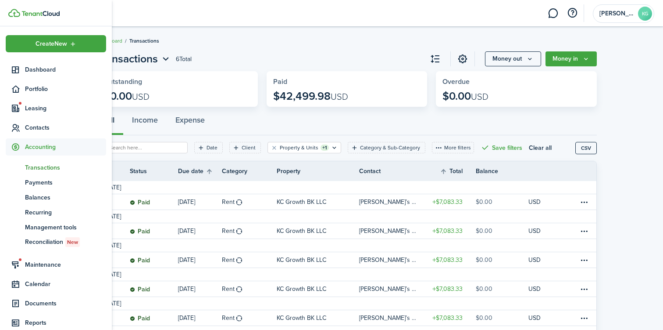
click at [41, 168] on span "Transactions" at bounding box center [65, 167] width 81 height 9
click at [44, 89] on span "Portfolio" at bounding box center [65, 88] width 81 height 9
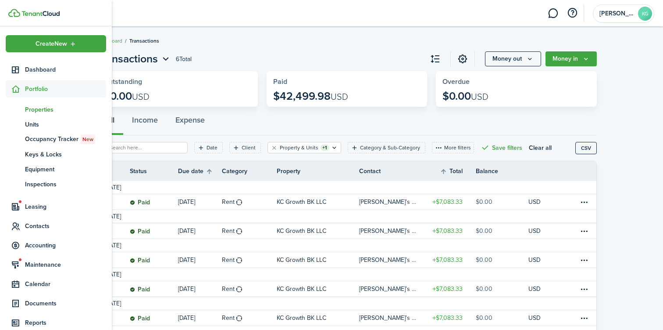
click at [42, 107] on span "Properties" at bounding box center [65, 109] width 81 height 9
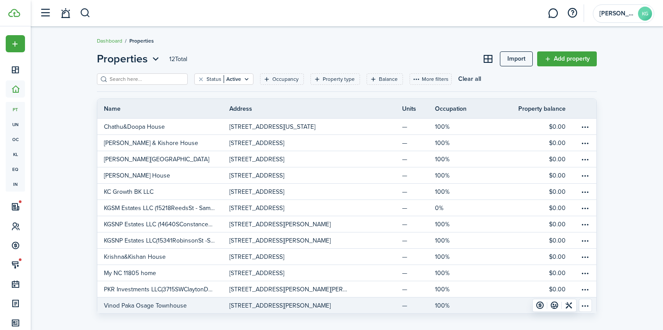
scroll to position [8, 0]
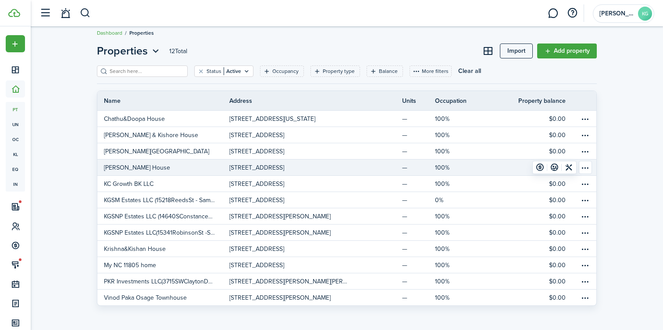
click at [144, 174] on link "[PERSON_NAME] House" at bounding box center [163, 167] width 132 height 16
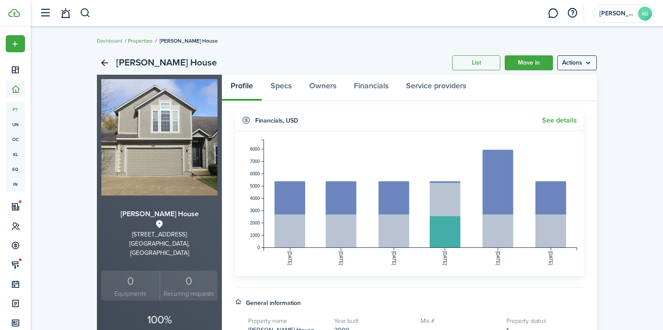
click at [142, 42] on link "Properties" at bounding box center [140, 41] width 25 height 8
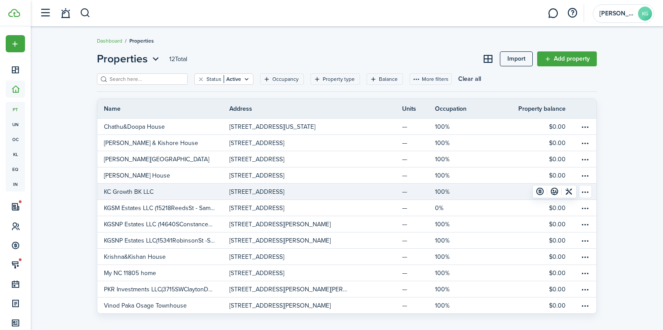
click at [132, 188] on p "KC Growth BK LLC" at bounding box center [129, 191] width 50 height 9
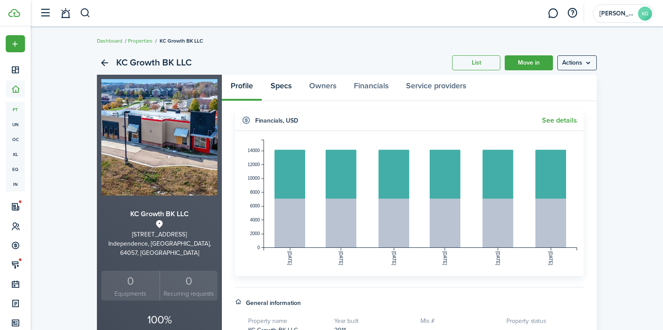
click at [293, 88] on link "Specs" at bounding box center [281, 88] width 39 height 26
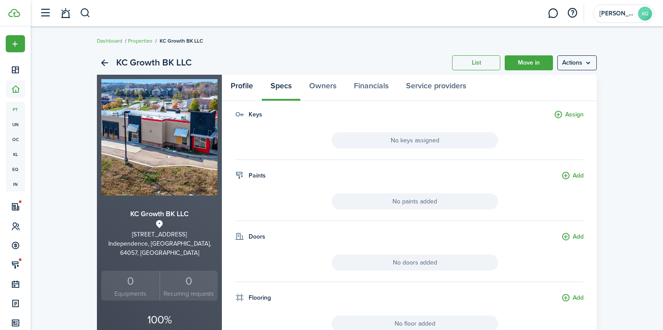
click at [245, 85] on link "Profile" at bounding box center [242, 88] width 40 height 26
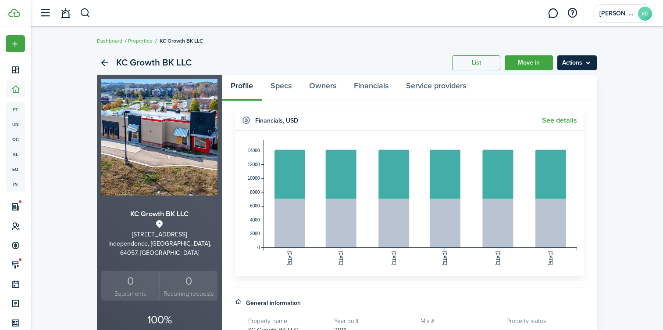
click at [580, 60] on menu-btn "Actions" at bounding box center [577, 62] width 39 height 15
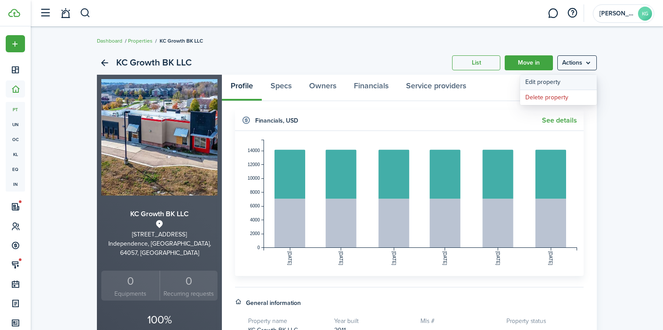
click at [549, 83] on link "Edit property" at bounding box center [558, 82] width 77 height 15
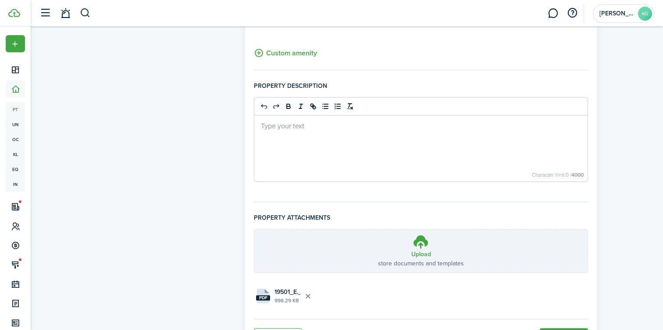
scroll to position [620, 0]
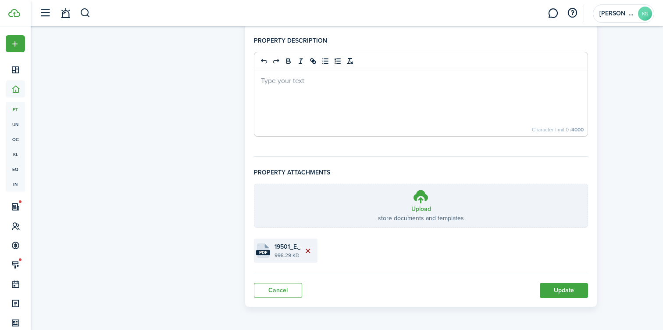
click at [311, 247] on button "Delete file" at bounding box center [308, 250] width 15 height 15
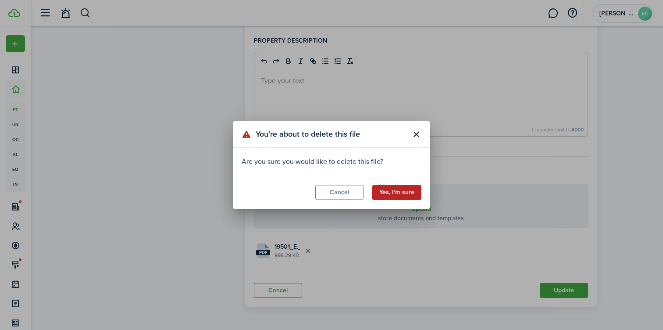
click at [394, 190] on button "Yes, I’m sure" at bounding box center [397, 192] width 49 height 15
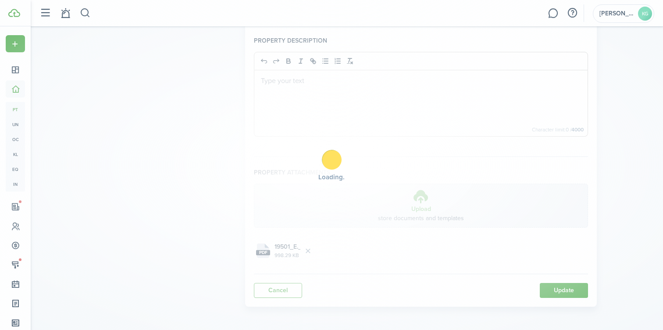
scroll to position [585, 0]
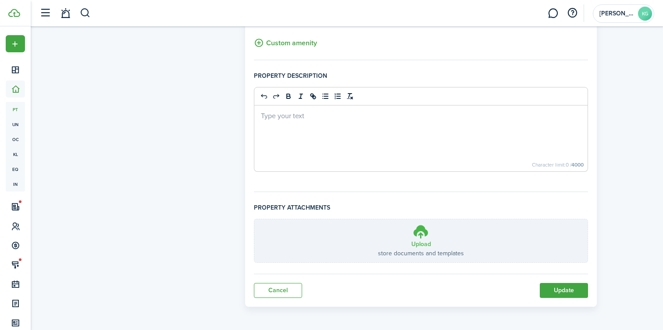
click at [424, 240] on h3 "Upload" at bounding box center [422, 243] width 20 height 9
click at [254, 219] on input "Upload store documents and templates Choose file" at bounding box center [254, 219] width 0 height 0
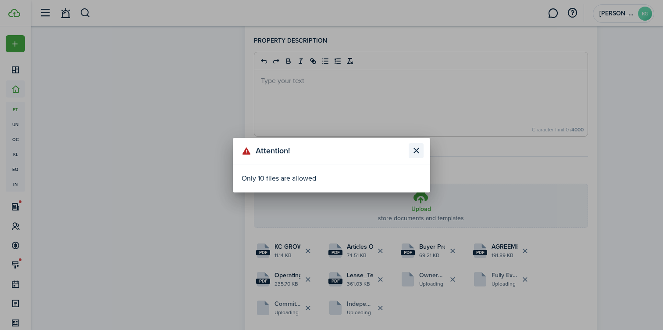
click at [415, 150] on button "Close modal" at bounding box center [416, 150] width 15 height 15
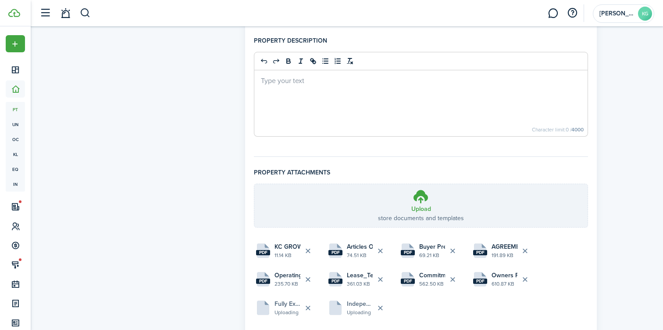
scroll to position [634, 0]
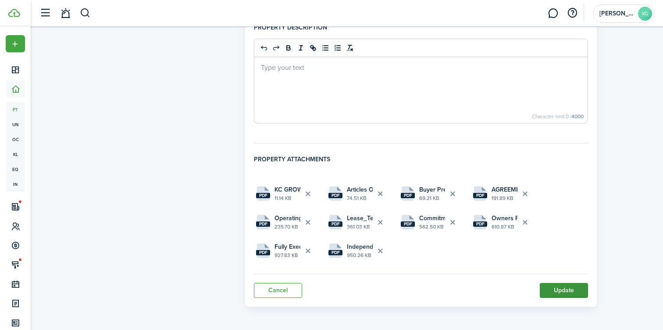
click at [559, 286] on button "Update" at bounding box center [564, 290] width 48 height 15
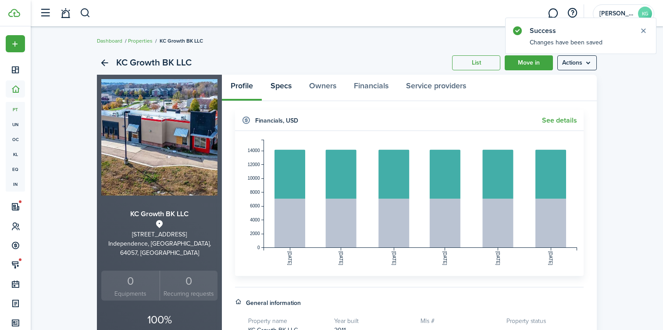
click at [280, 82] on link "Specs" at bounding box center [281, 88] width 39 height 26
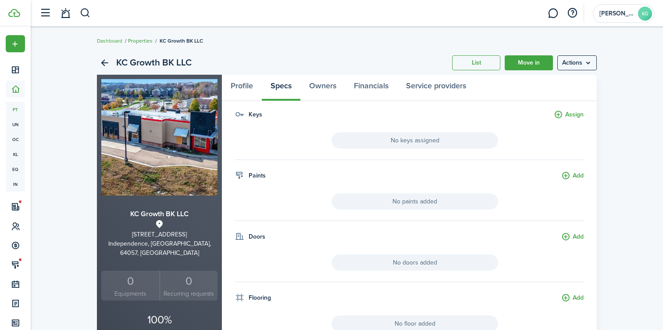
click at [140, 42] on link "Properties" at bounding box center [140, 41] width 25 height 8
